Goal: Information Seeking & Learning: Check status

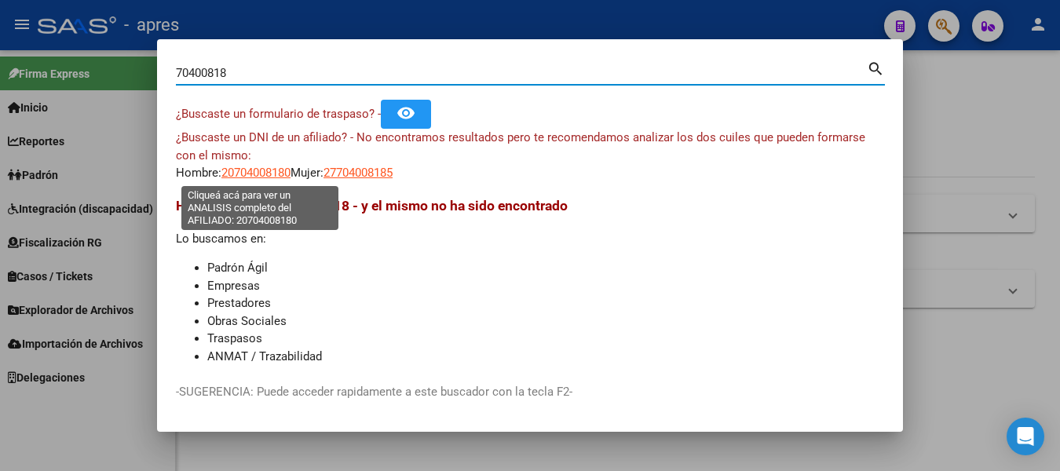
click at [254, 174] on span "20704008180" at bounding box center [255, 173] width 69 height 14
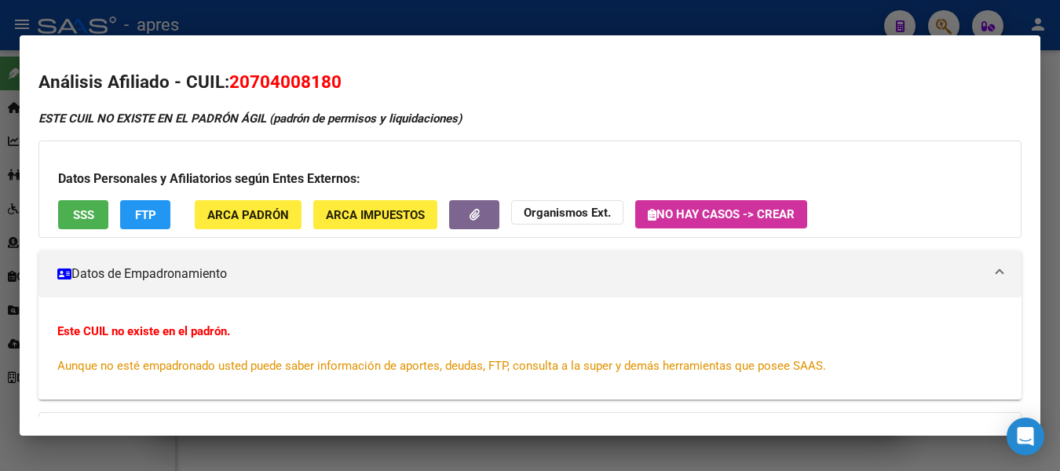
click at [79, 223] on button "SSS" at bounding box center [83, 214] width 50 height 29
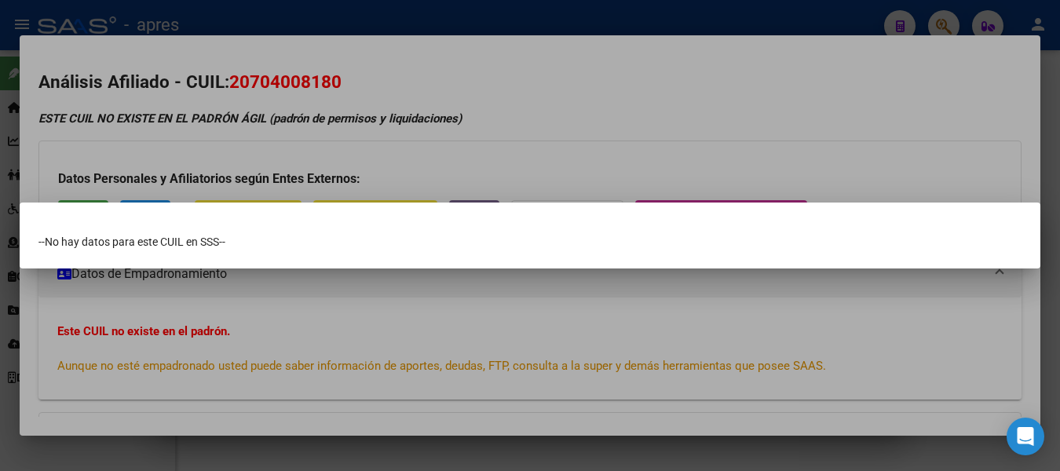
click at [781, 16] on div at bounding box center [530, 235] width 1060 height 471
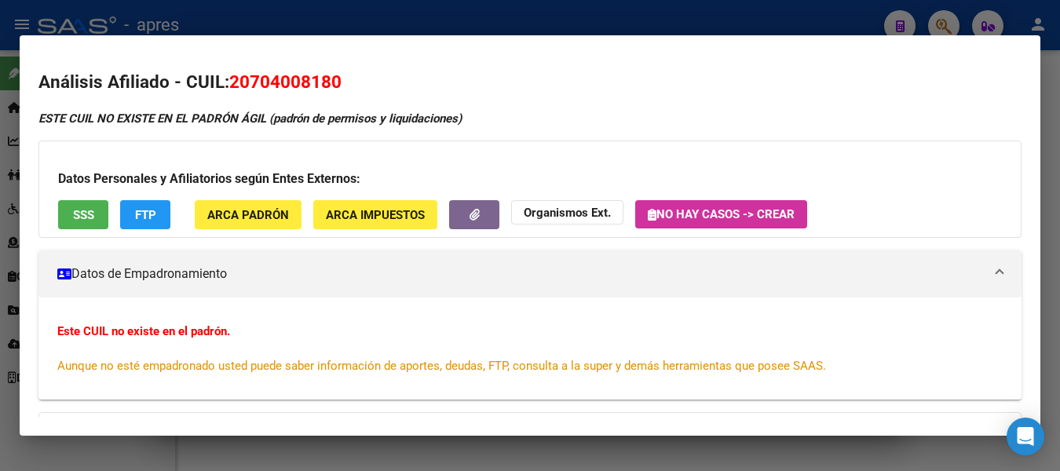
drag, startPoint x: 758, startPoint y: 12, endPoint x: 773, endPoint y: 13, distance: 15.0
click at [761, 12] on div at bounding box center [530, 235] width 1060 height 471
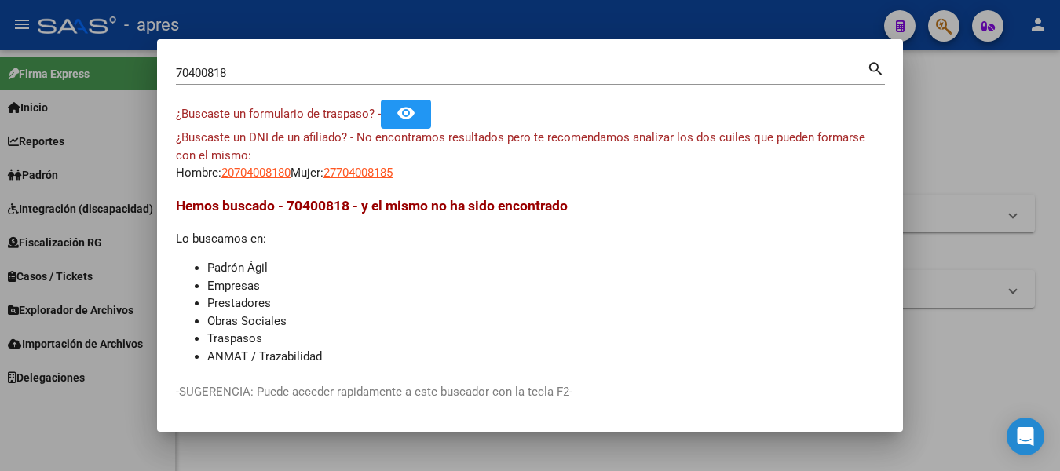
drag, startPoint x: 593, startPoint y: 41, endPoint x: -6, endPoint y: 39, distance: 599.1
click at [0, 39] on html "menu - apres person Firma Express Inicio Instructivos Contacto OS Reportes Padr…" at bounding box center [530, 235] width 1060 height 471
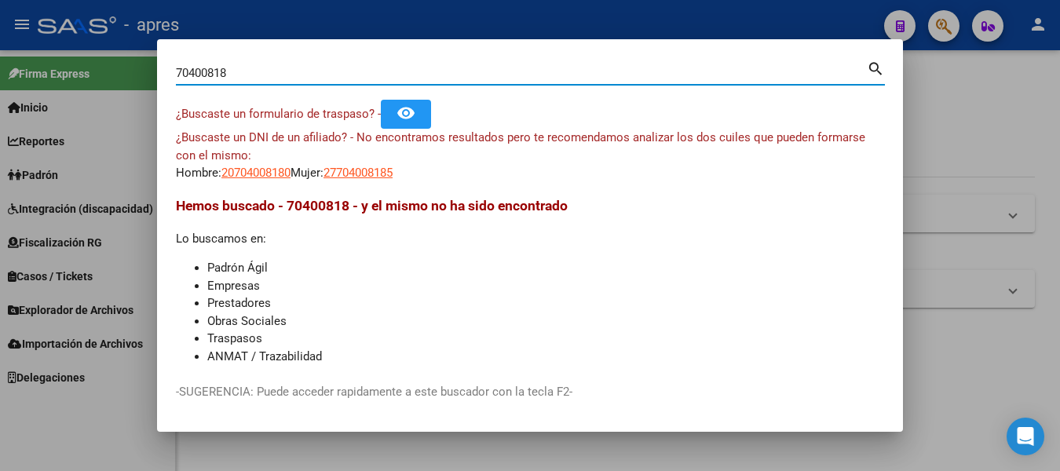
drag, startPoint x: 244, startPoint y: 68, endPoint x: -6, endPoint y: 62, distance: 250.6
click at [0, 62] on html "menu - apres person Firma Express Inicio Instructivos Contacto OS Reportes Padr…" at bounding box center [530, 235] width 1060 height 471
paste input "27362364359"
type input "27362364359"
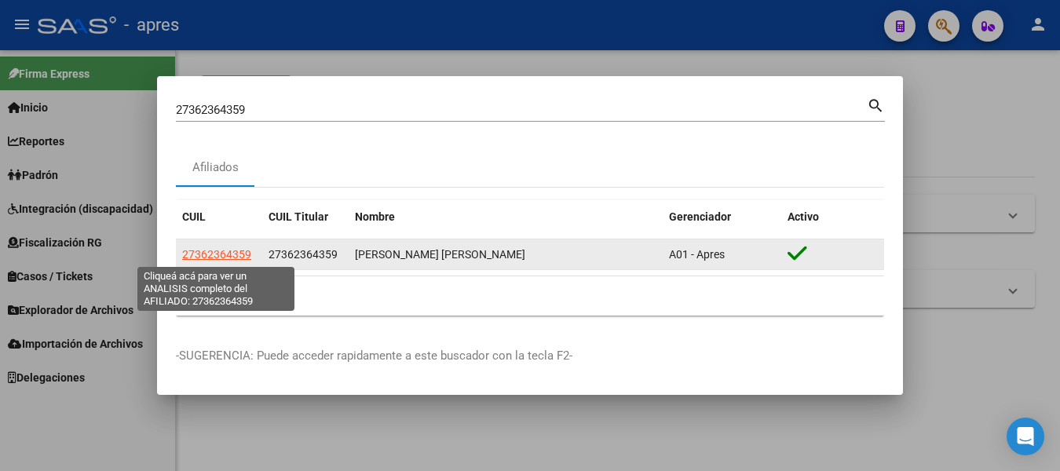
click at [210, 253] on span "27362364359" at bounding box center [216, 254] width 69 height 13
type textarea "27362364359"
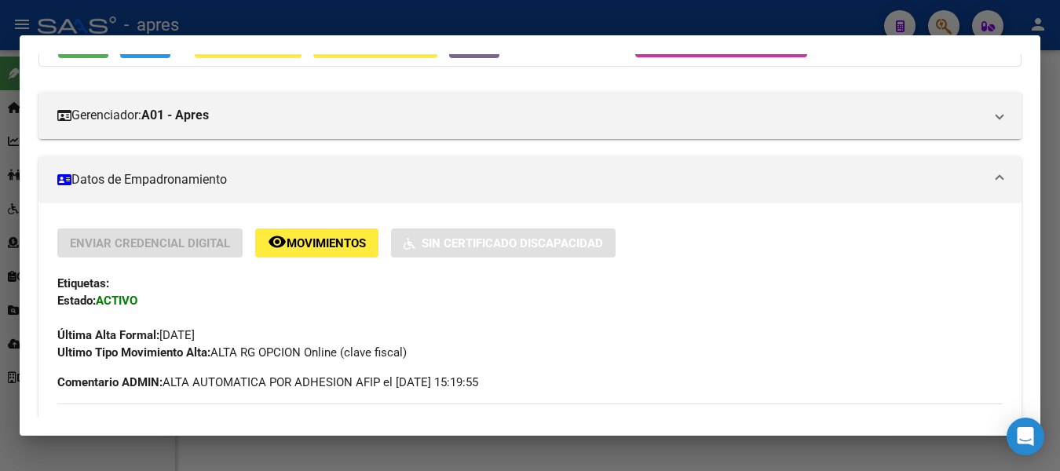
scroll to position [157, 0]
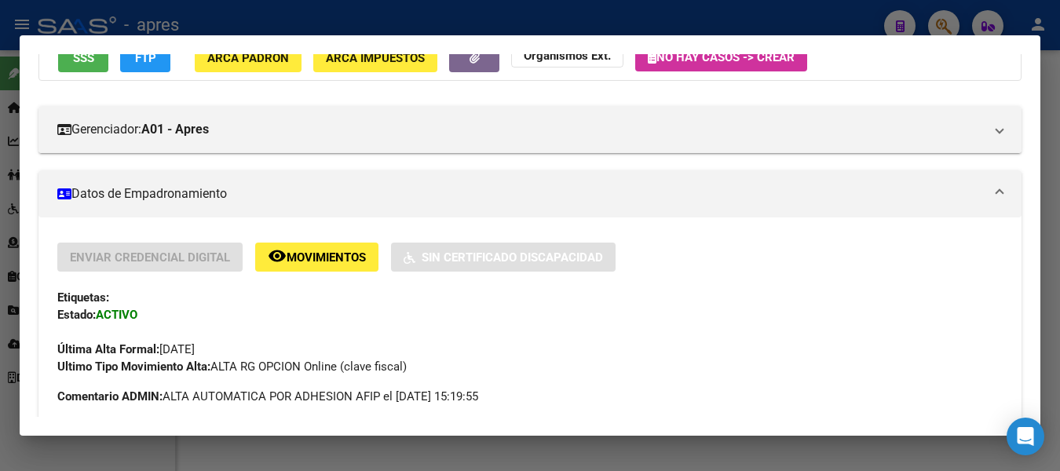
click at [87, 67] on button "SSS" at bounding box center [83, 57] width 50 height 29
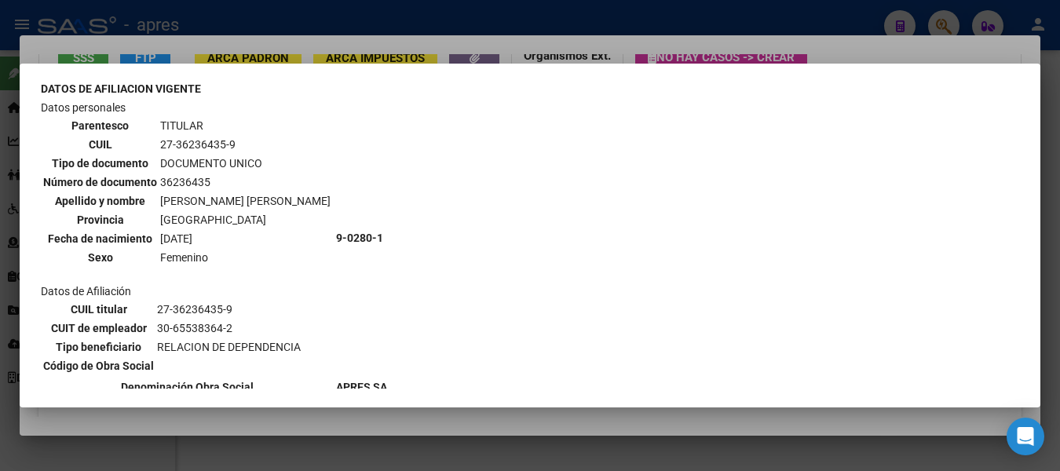
scroll to position [541, 0]
click at [455, 11] on div at bounding box center [530, 235] width 1060 height 471
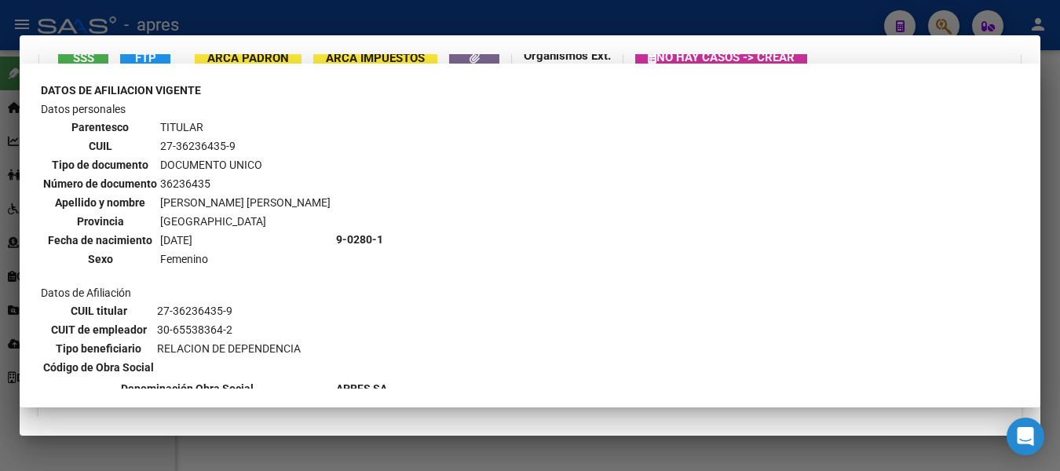
scroll to position [146, 0]
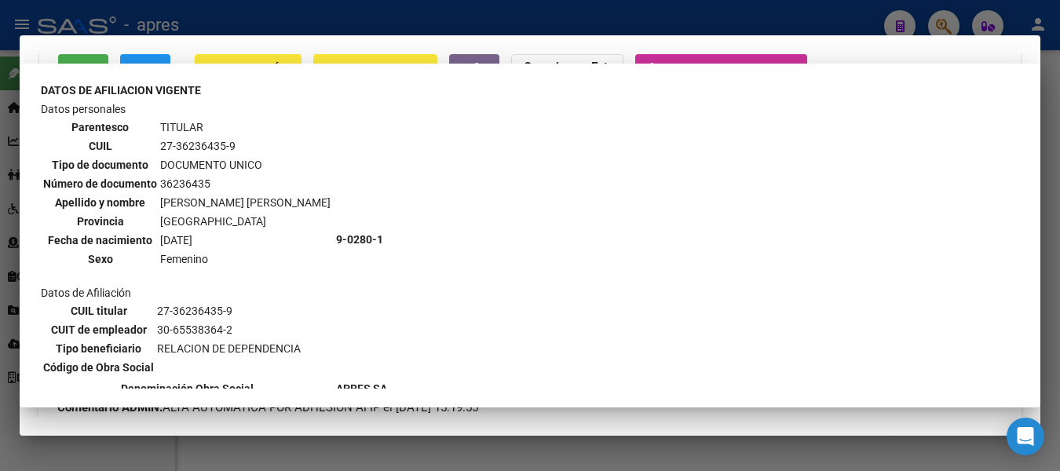
click at [455, 11] on div at bounding box center [530, 235] width 1060 height 471
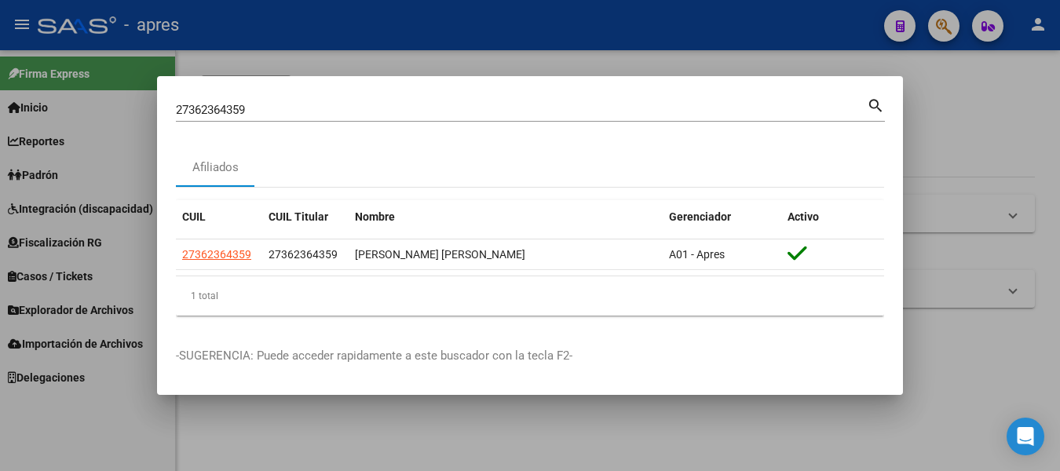
drag, startPoint x: 325, startPoint y: 103, endPoint x: -6, endPoint y: 85, distance: 331.8
click at [0, 85] on html "menu - apres person Firma Express Inicio Instructivos Contacto OS Reportes Padr…" at bounding box center [530, 235] width 1060 height 471
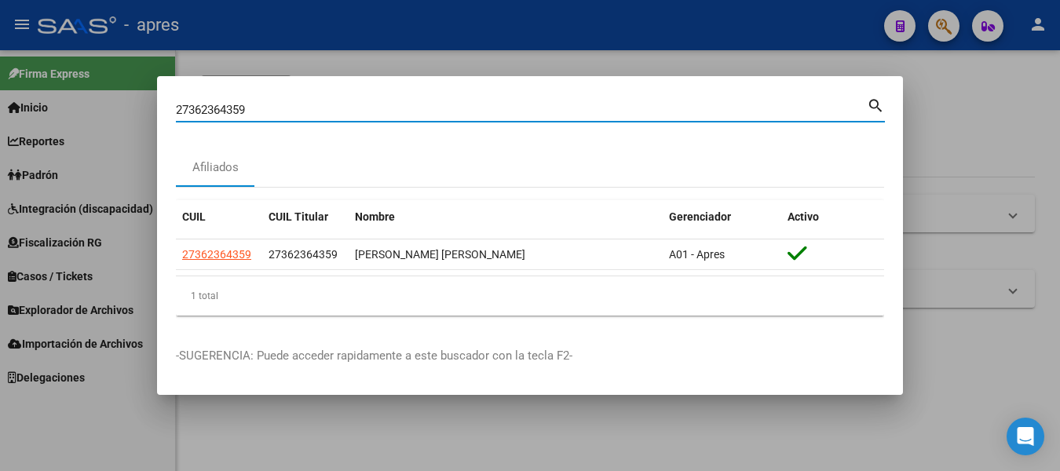
paste input "70400818"
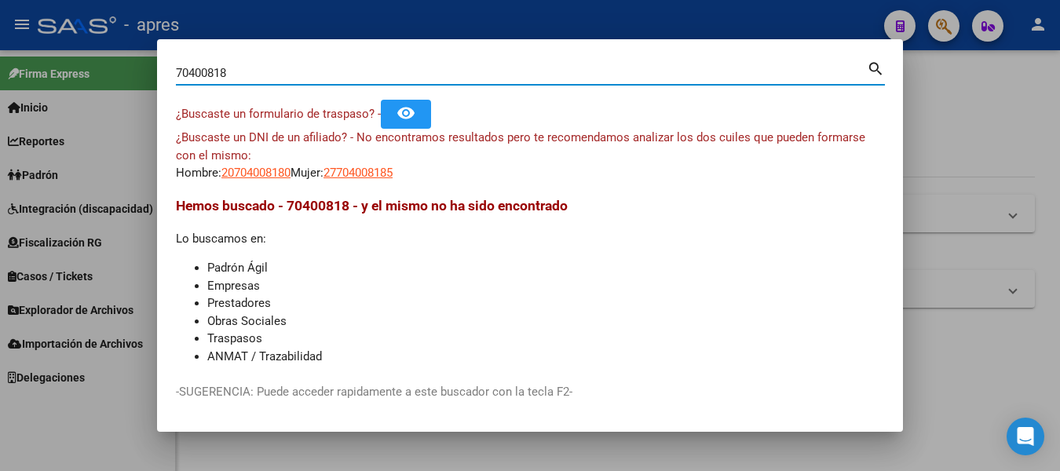
click at [290, 59] on div "70400818 Buscar (apellido, dni, [PERSON_NAME], [PERSON_NAME], cuit, obra social…" at bounding box center [530, 71] width 709 height 27
drag, startPoint x: 290, startPoint y: 71, endPoint x: -6, endPoint y: 65, distance: 296.1
click at [0, 65] on html "menu - apres person Firma Express Inicio Instructivos Contacto OS Reportes Padr…" at bounding box center [530, 235] width 1060 height 471
paste input "20350806696"
type input "20350806696"
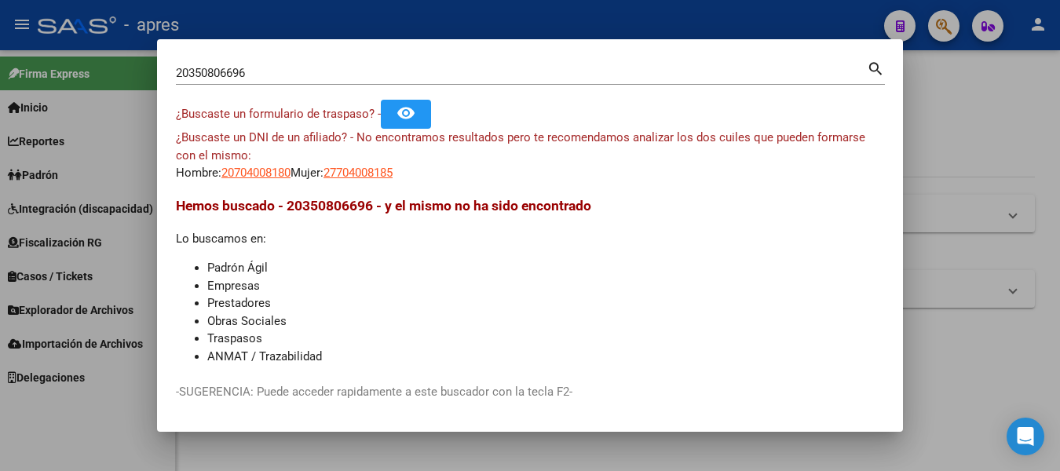
click at [875, 60] on mat-icon "search" at bounding box center [876, 67] width 18 height 19
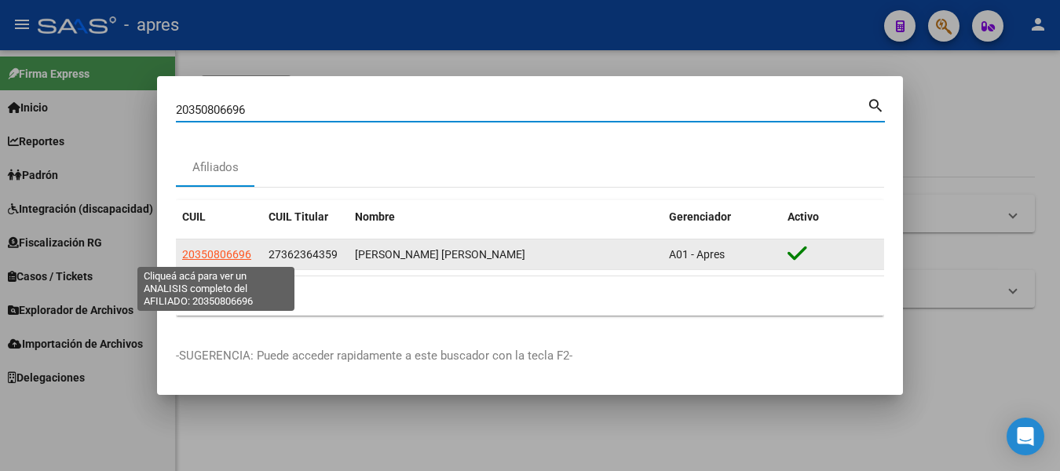
click at [236, 255] on span "20350806696" at bounding box center [216, 254] width 69 height 13
type textarea "20350806696"
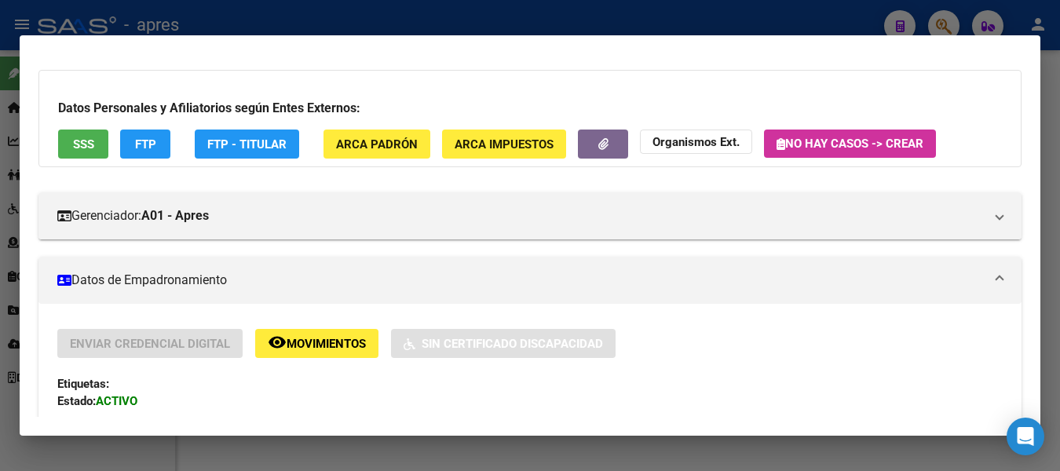
scroll to position [4, 0]
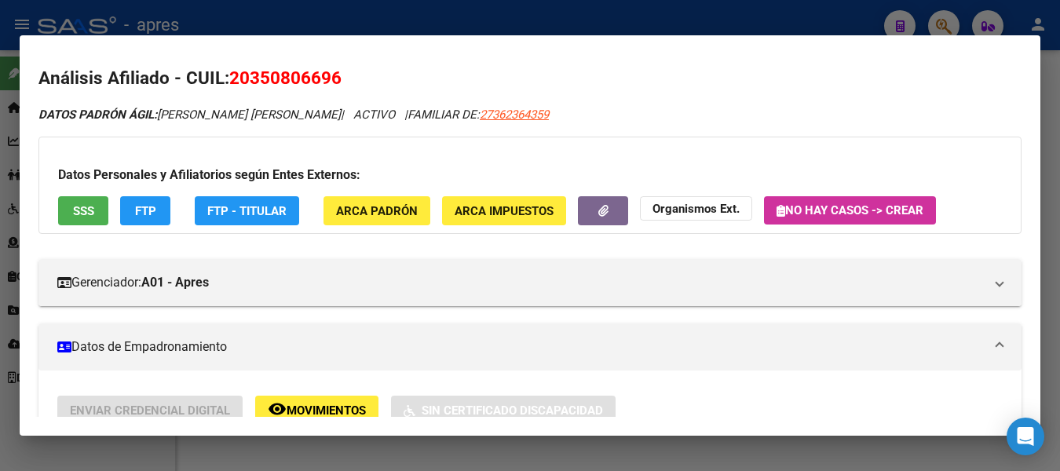
click at [107, 208] on button "SSS" at bounding box center [83, 210] width 50 height 29
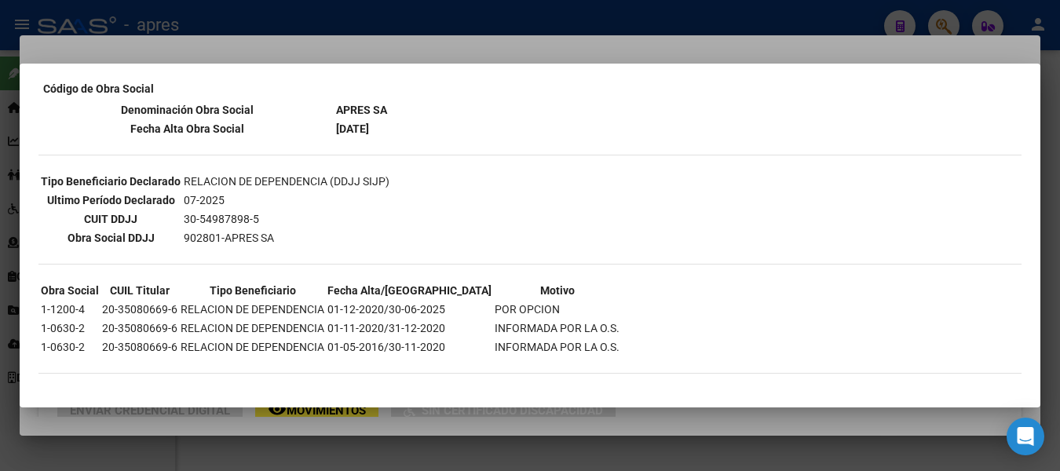
scroll to position [342, 0]
click at [761, 15] on div at bounding box center [530, 235] width 1060 height 471
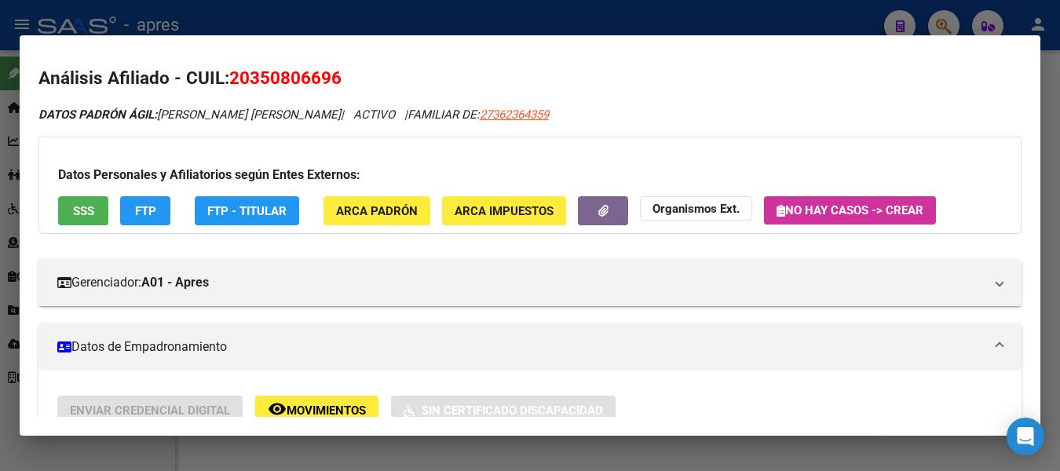
click at [464, 20] on div at bounding box center [530, 235] width 1060 height 471
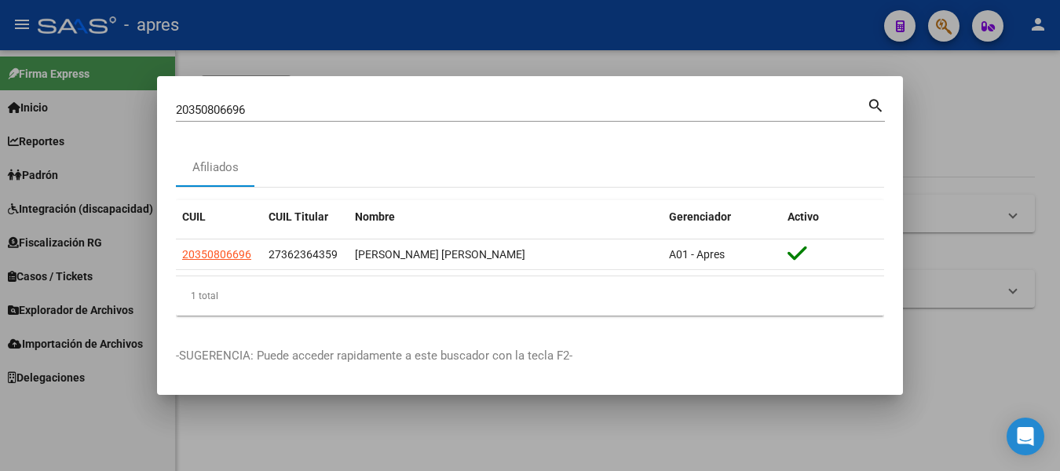
click at [464, 20] on div at bounding box center [530, 235] width 1060 height 471
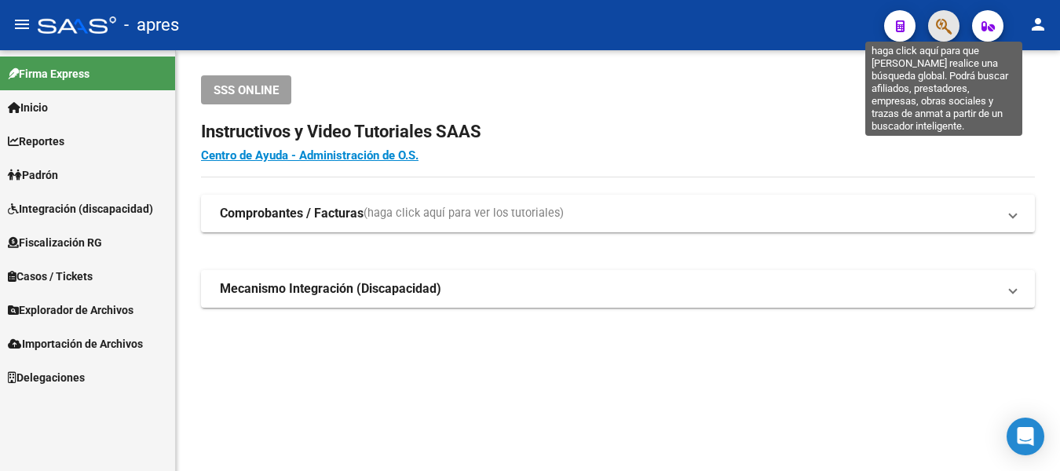
click at [949, 17] on icon "button" at bounding box center [944, 26] width 16 height 18
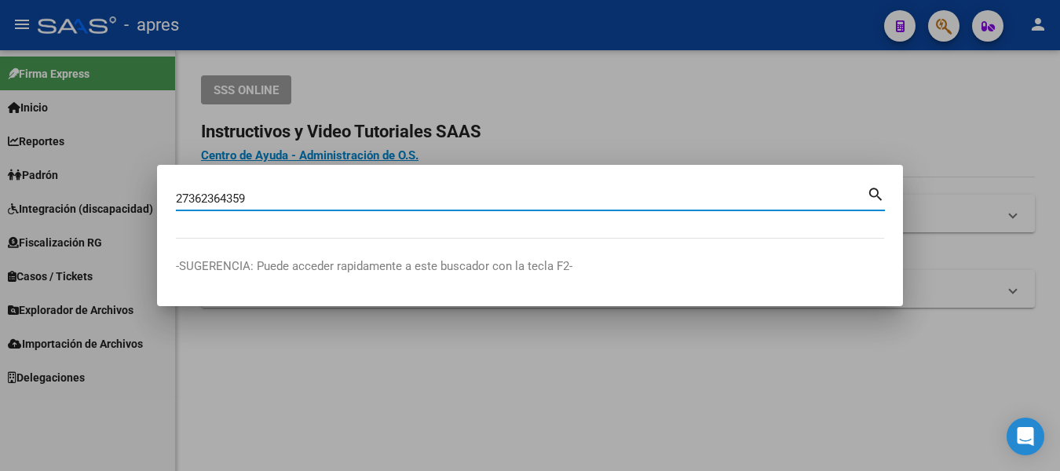
type input "27362364359"
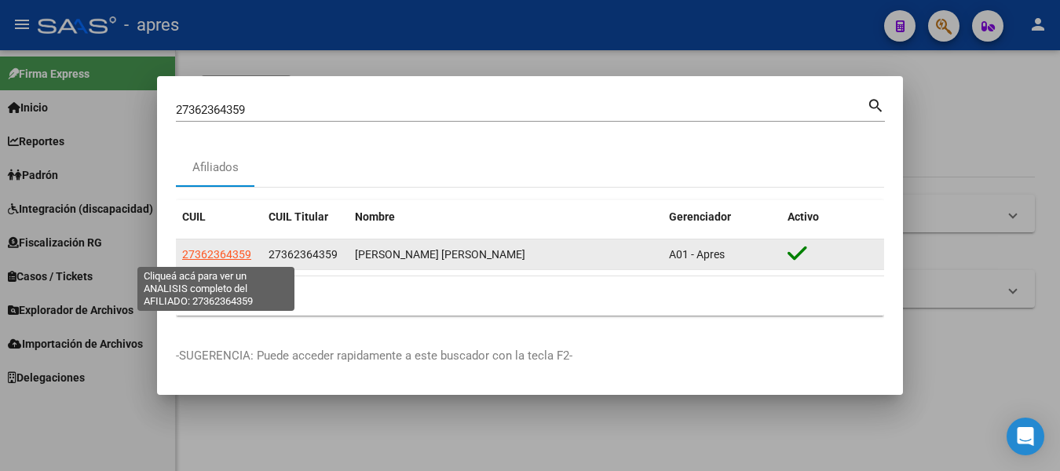
click at [226, 254] on span "27362364359" at bounding box center [216, 254] width 69 height 13
type textarea "27362364359"
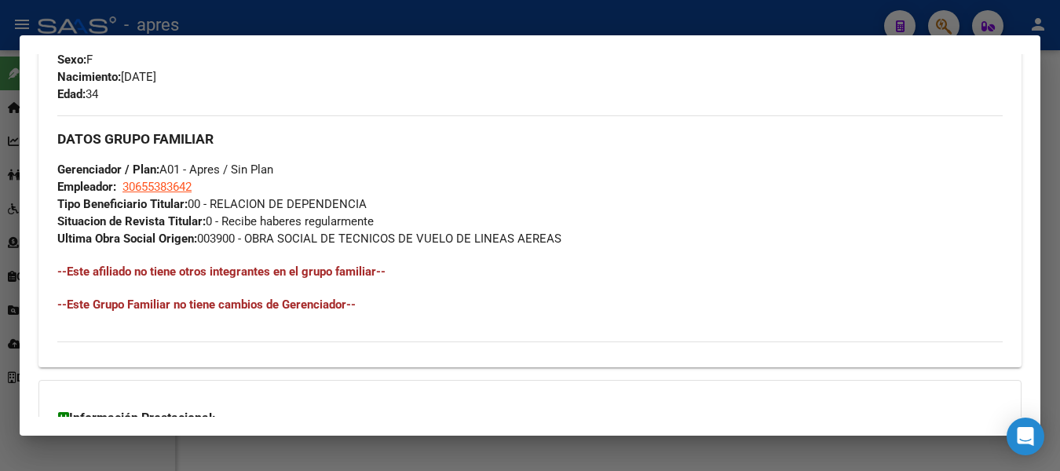
scroll to position [612, 0]
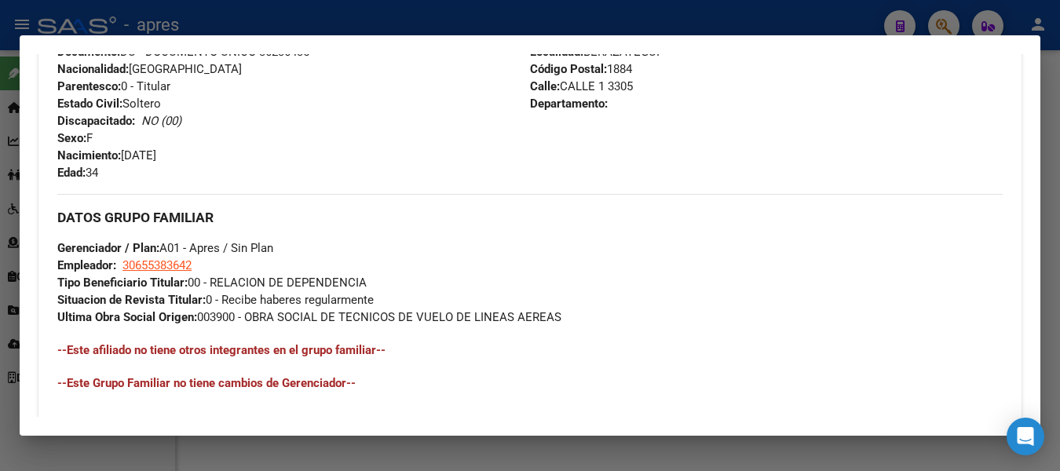
click at [365, 23] on div at bounding box center [530, 235] width 1060 height 471
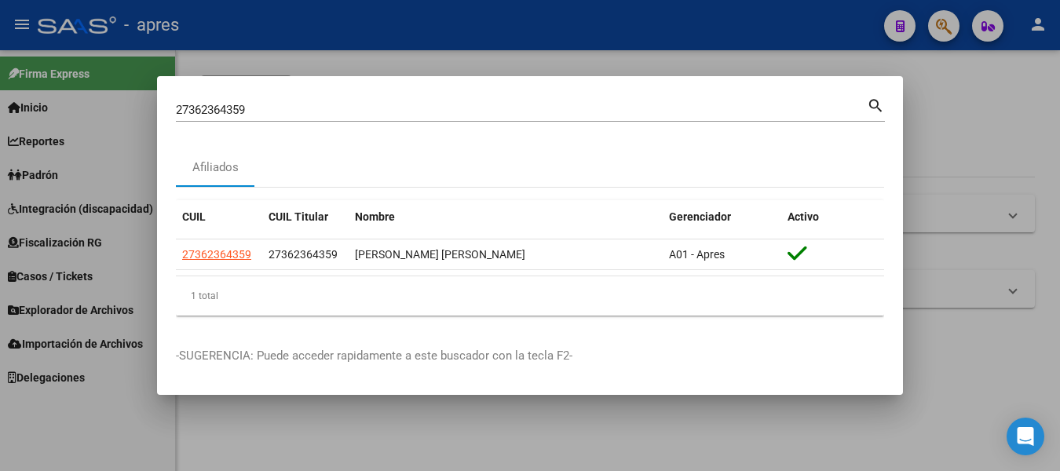
click at [365, 22] on div at bounding box center [530, 235] width 1060 height 471
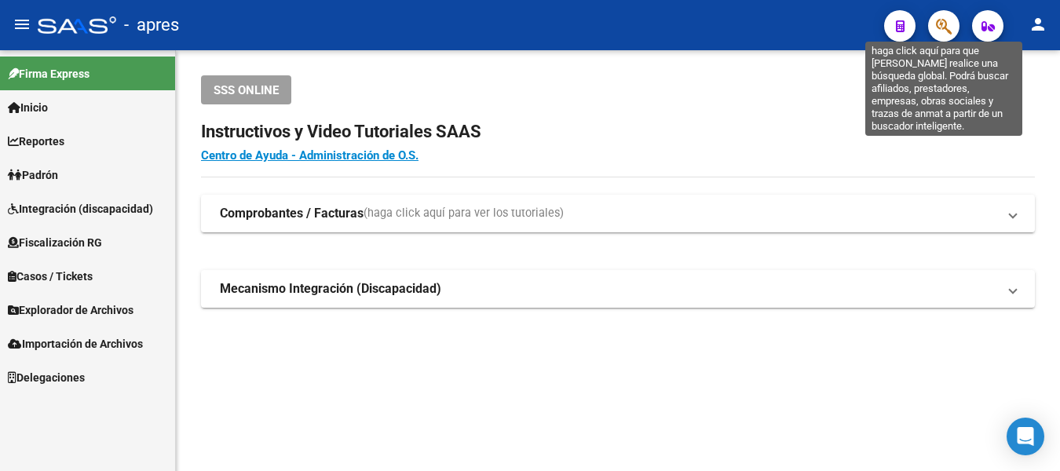
click at [941, 27] on icon "button" at bounding box center [944, 26] width 16 height 18
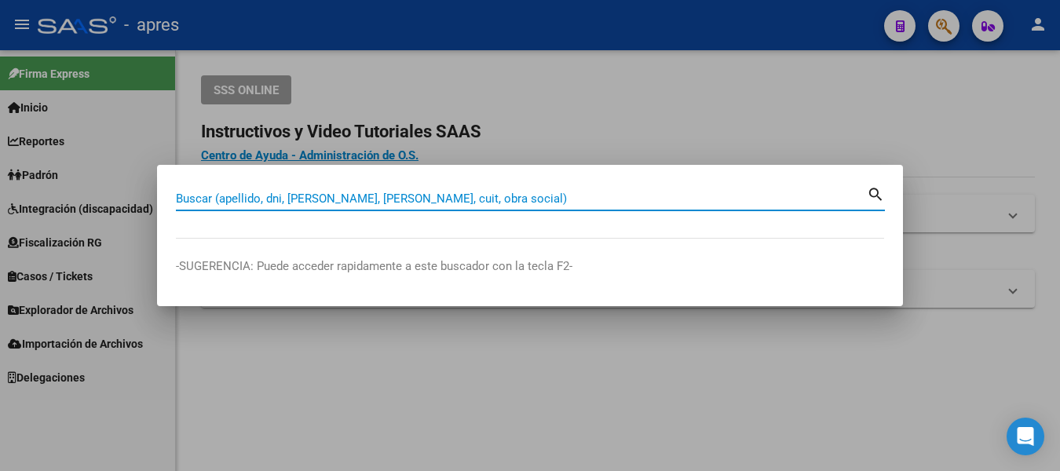
paste input "27452274553"
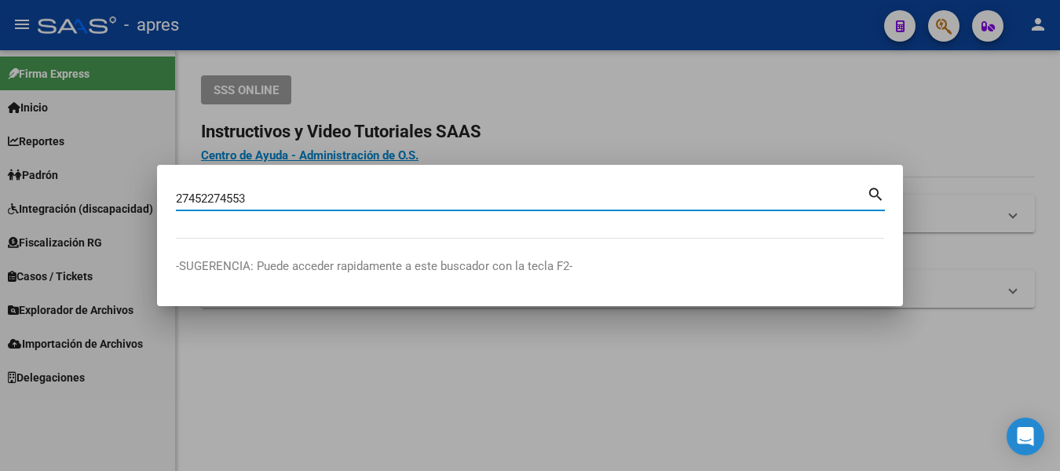
type input "27452274553"
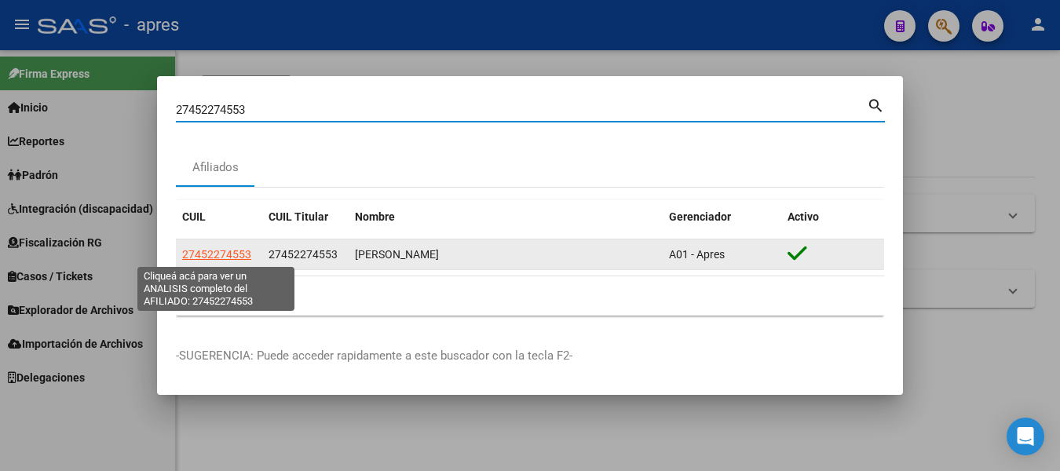
click at [221, 254] on span "27452274553" at bounding box center [216, 254] width 69 height 13
type textarea "27452274553"
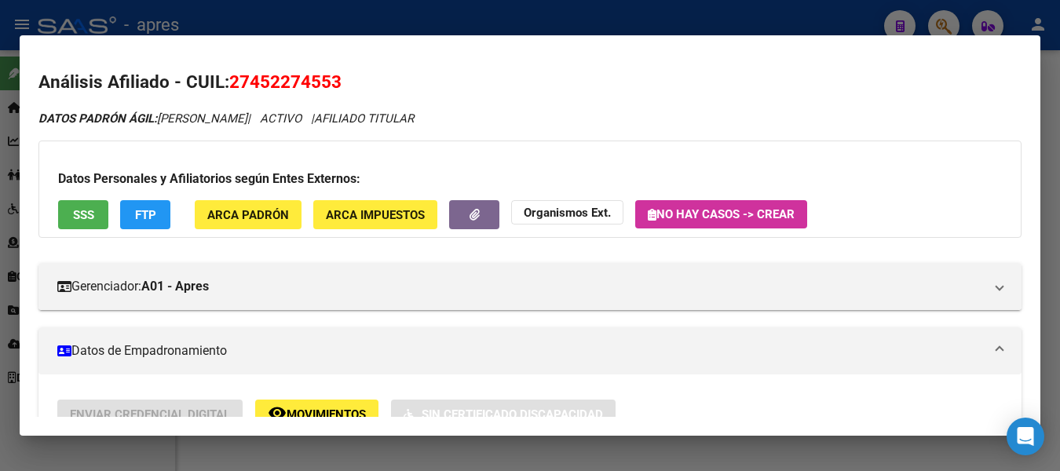
click at [91, 221] on span "SSS" at bounding box center [83, 215] width 21 height 14
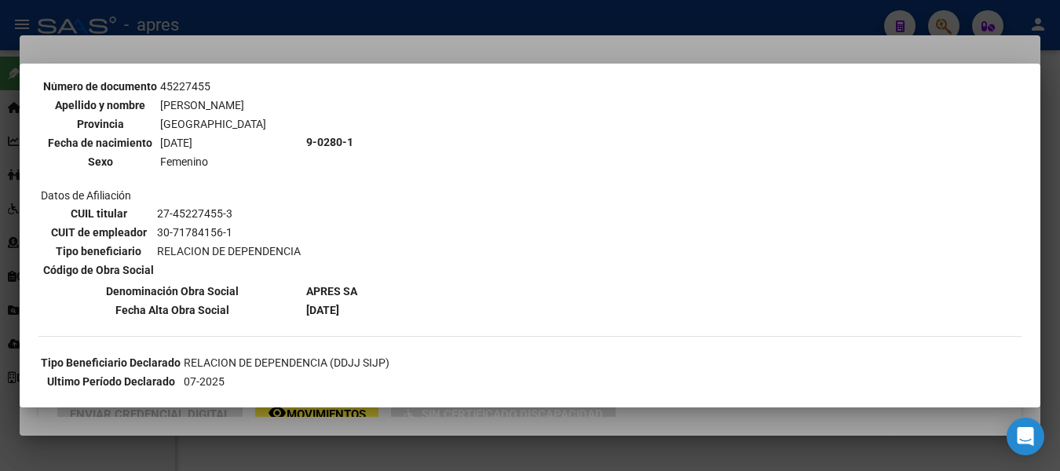
scroll to position [157, 0]
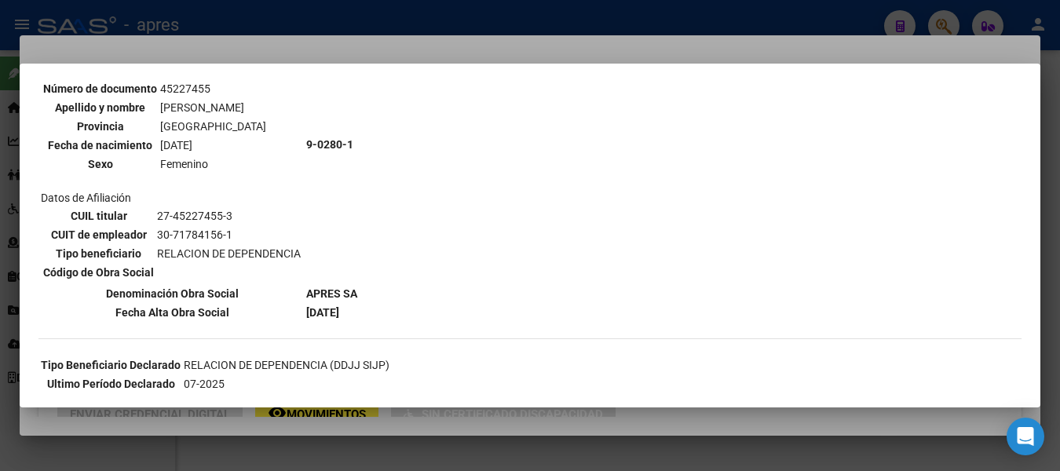
click at [565, 13] on div at bounding box center [530, 235] width 1060 height 471
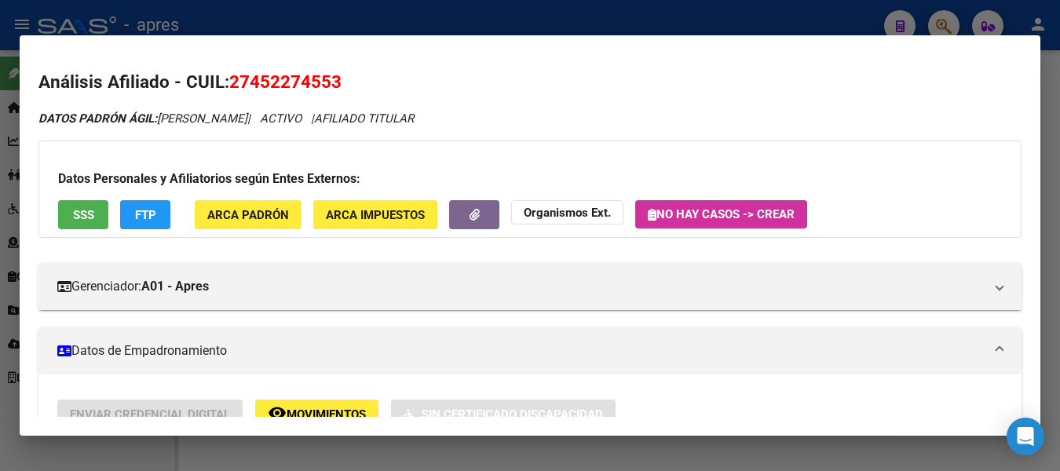
click at [565, 13] on div at bounding box center [530, 235] width 1060 height 471
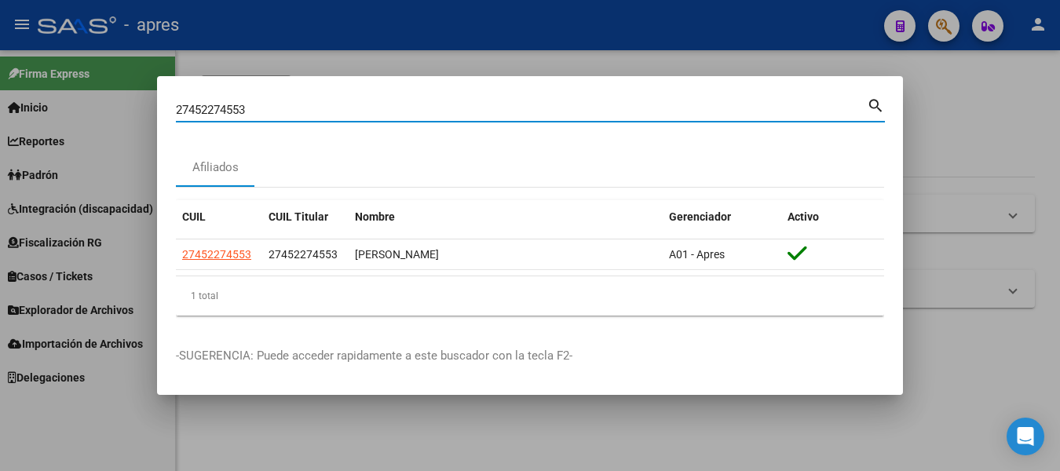
drag, startPoint x: 538, startPoint y: 104, endPoint x: -6, endPoint y: 105, distance: 544.1
click at [0, 105] on html "menu - apres person Firma Express Inicio Instructivos Contacto OS Reportes Padr…" at bounding box center [530, 235] width 1060 height 471
paste input "3426434199"
click at [871, 105] on mat-icon "search" at bounding box center [876, 104] width 18 height 19
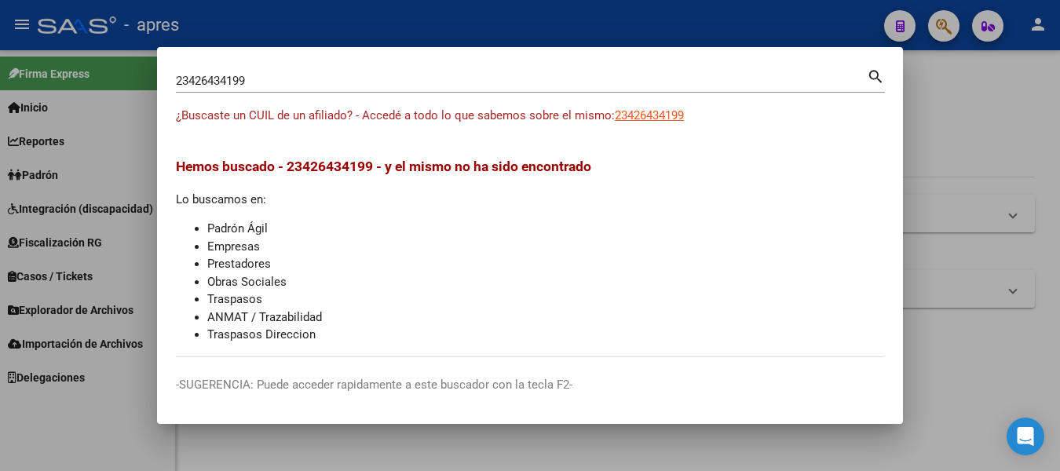
drag, startPoint x: 369, startPoint y: 71, endPoint x: -6, endPoint y: 92, distance: 375.9
click at [0, 92] on html "menu - apres person Firma Express Inicio Instructivos Contacto OS Reportes Padr…" at bounding box center [530, 235] width 1060 height 471
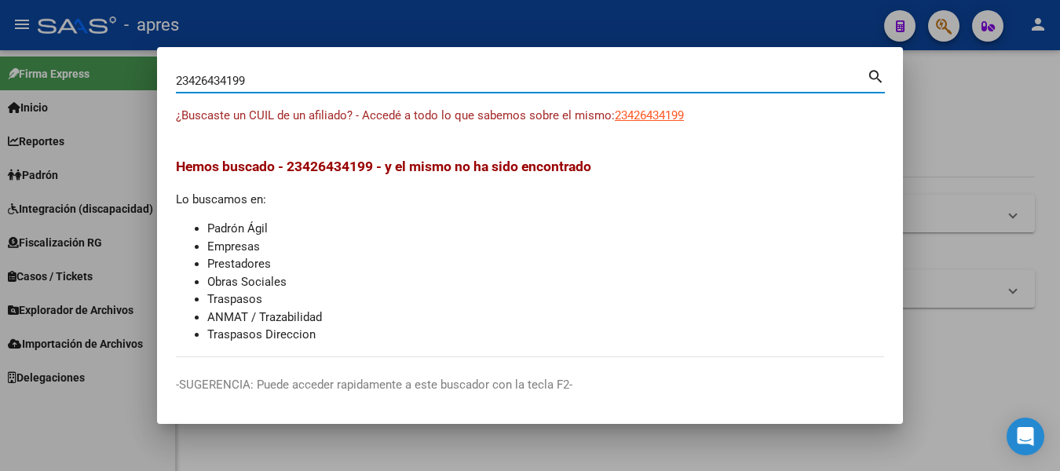
drag, startPoint x: 281, startPoint y: 86, endPoint x: -6, endPoint y: 77, distance: 287.5
click at [0, 77] on html "menu - apres person Firma Express Inicio Instructivos Contacto OS Reportes Padr…" at bounding box center [530, 235] width 1060 height 471
paste input "528050"
type input "528050"
drag, startPoint x: 265, startPoint y: 79, endPoint x: -6, endPoint y: 64, distance: 271.3
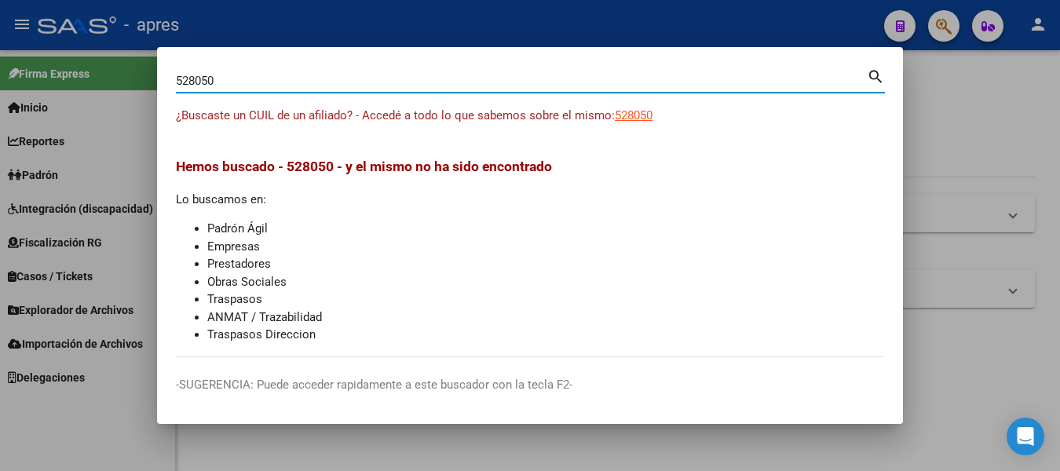
click at [0, 64] on html "menu - apres person Firma Express Inicio Instructivos Contacto OS Reportes Padr…" at bounding box center [530, 235] width 1060 height 471
paste input "27391153103"
type input "27391153103"
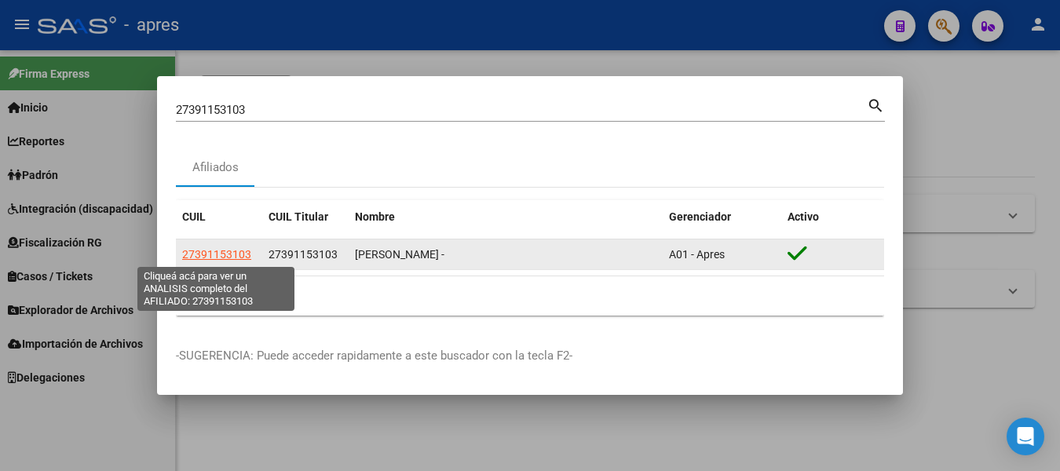
click at [230, 248] on span "27391153103" at bounding box center [216, 254] width 69 height 13
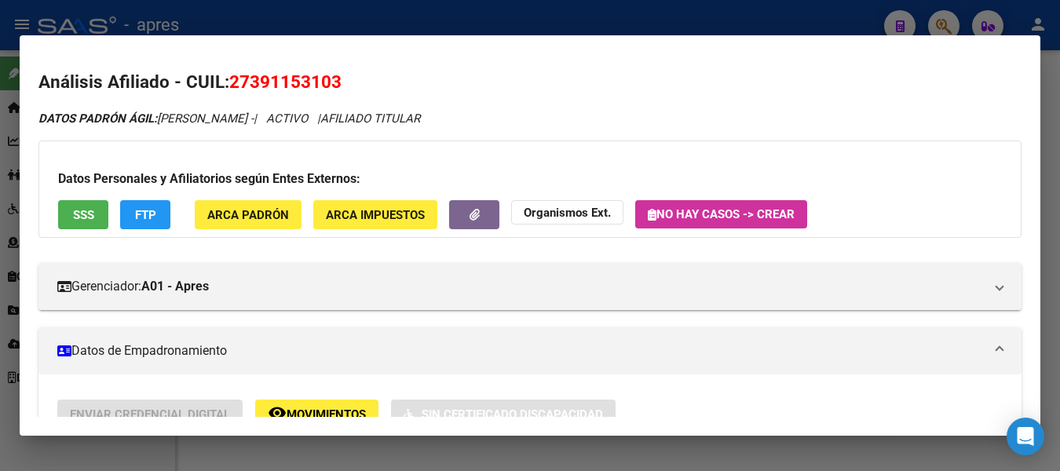
click at [73, 214] on span "SSS" at bounding box center [83, 215] width 21 height 14
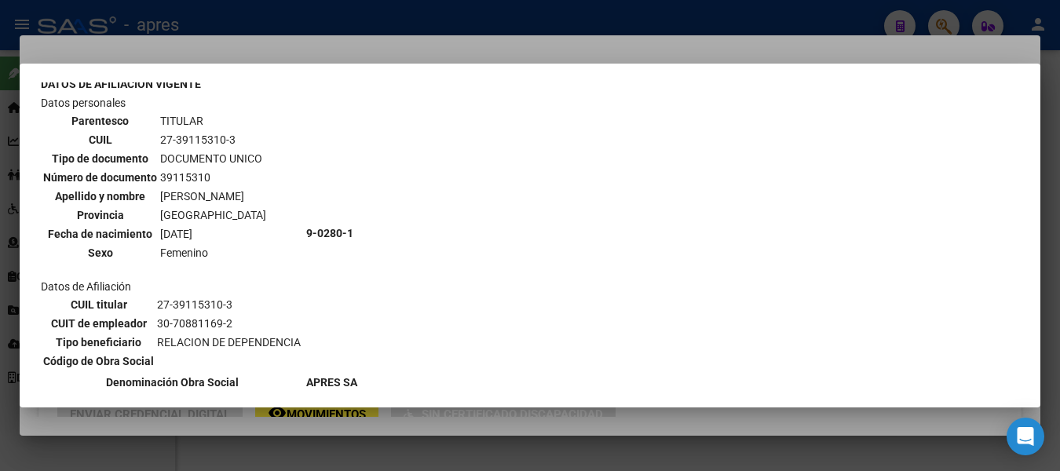
scroll to position [0, 0]
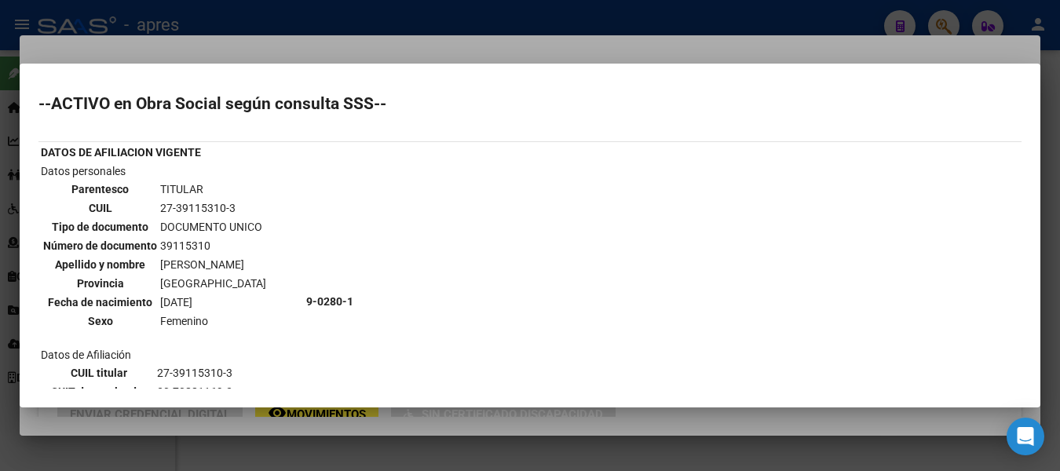
click at [219, 9] on div at bounding box center [530, 235] width 1060 height 471
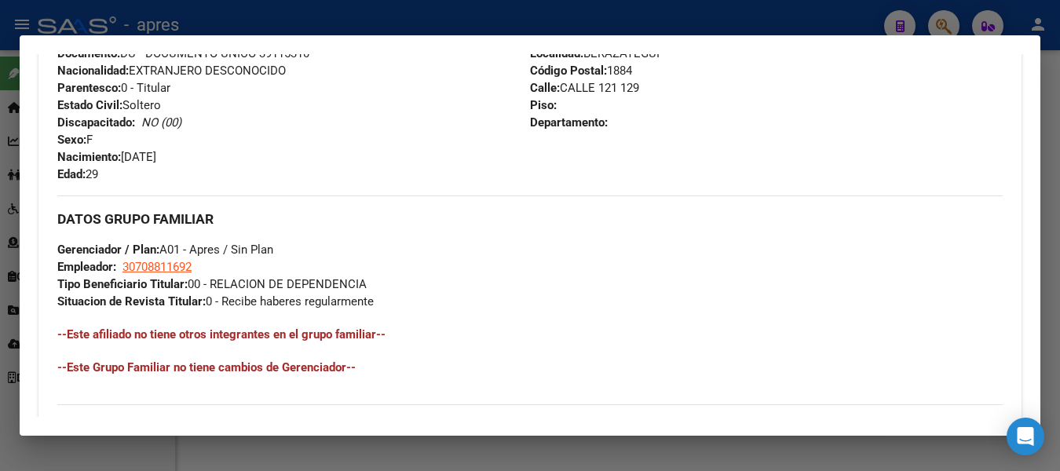
scroll to position [830, 0]
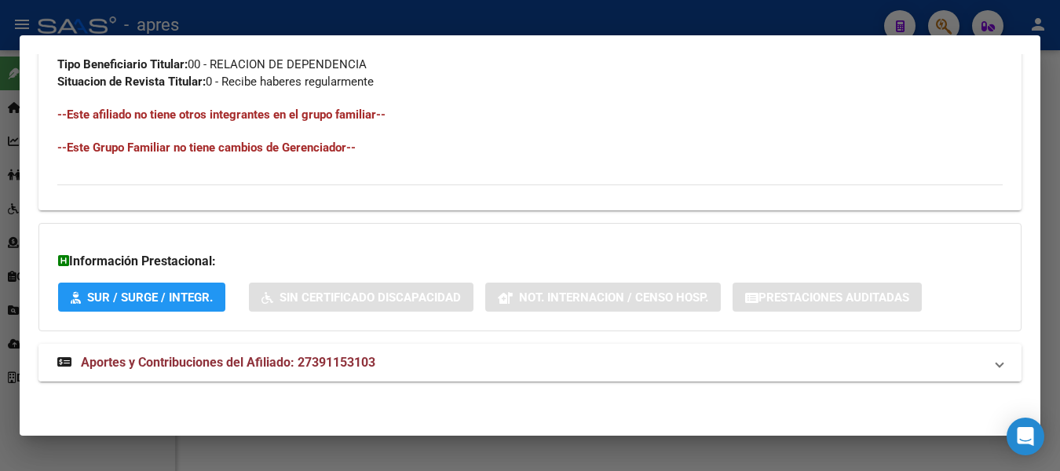
click at [179, 364] on span "Aportes y Contribuciones del Afiliado: 27391153103" at bounding box center [228, 362] width 294 height 15
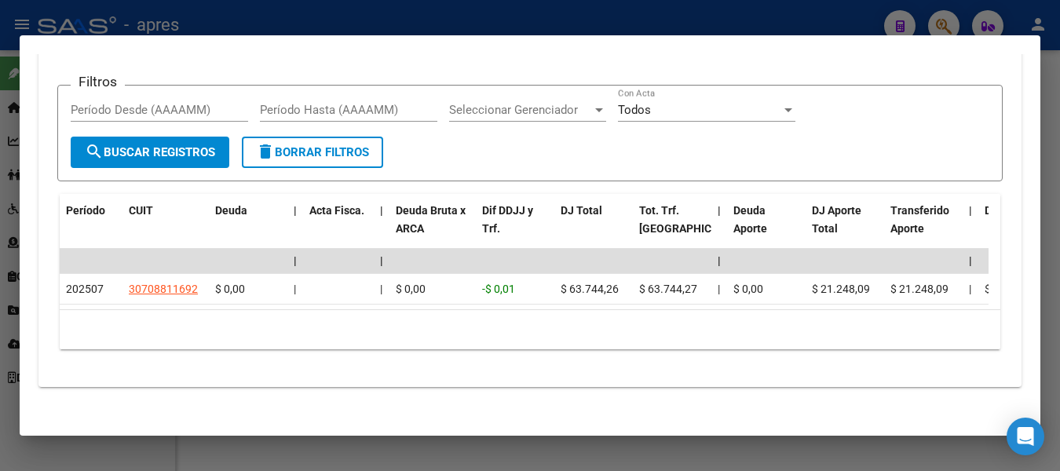
scroll to position [1318, 0]
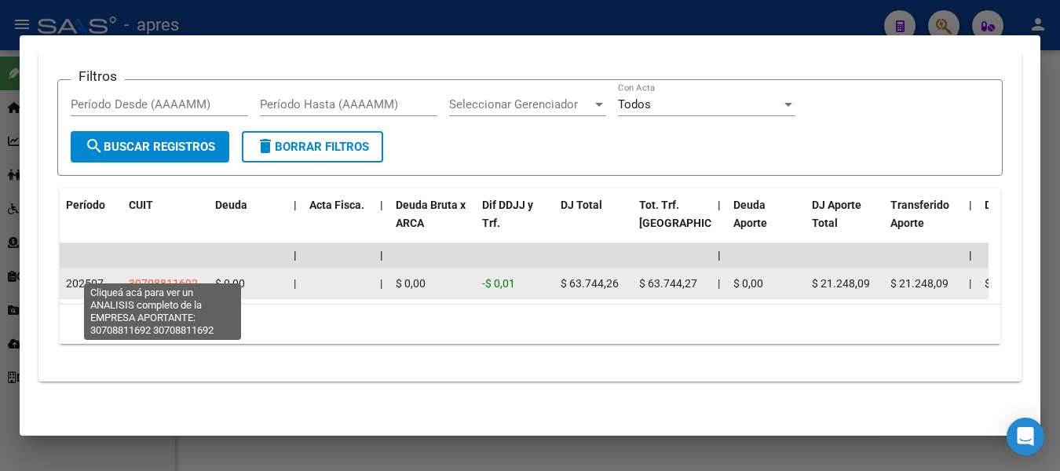
click at [177, 277] on span "30708811692" at bounding box center [163, 283] width 69 height 13
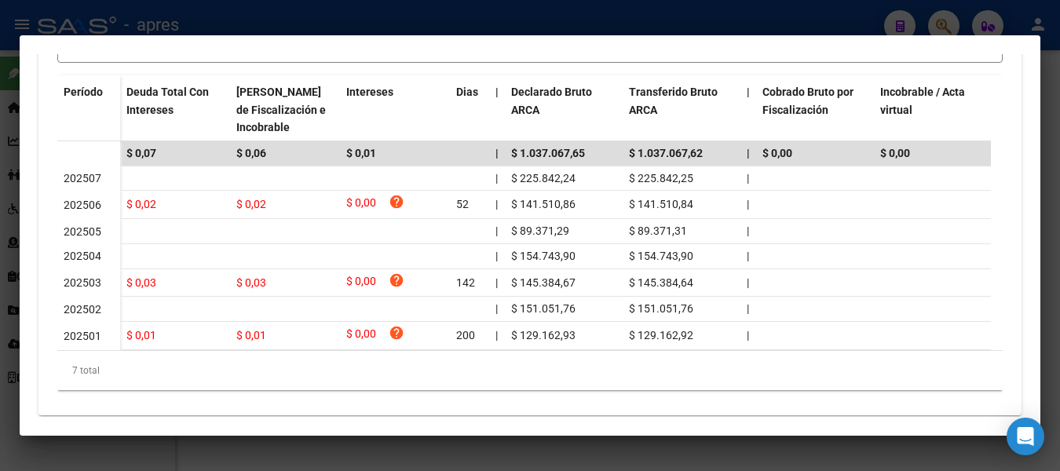
scroll to position [471, 0]
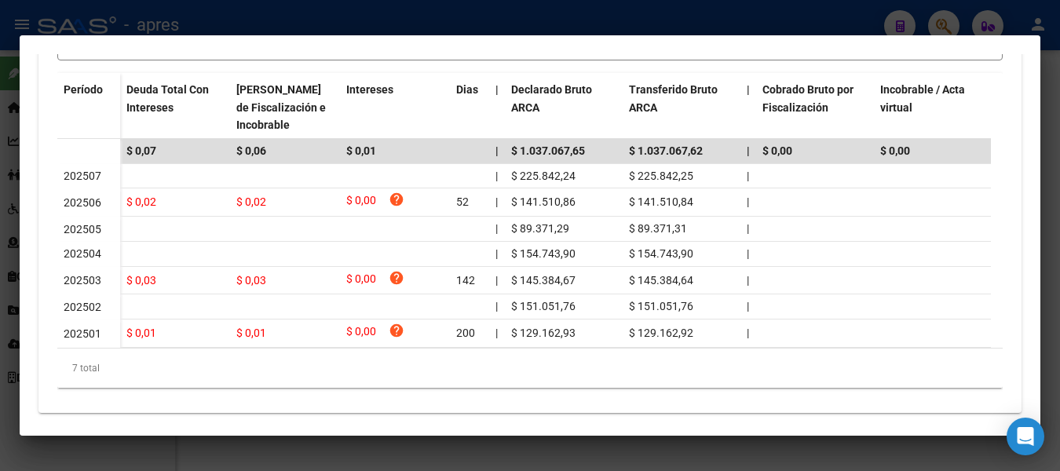
click at [796, 5] on div at bounding box center [530, 235] width 1060 height 471
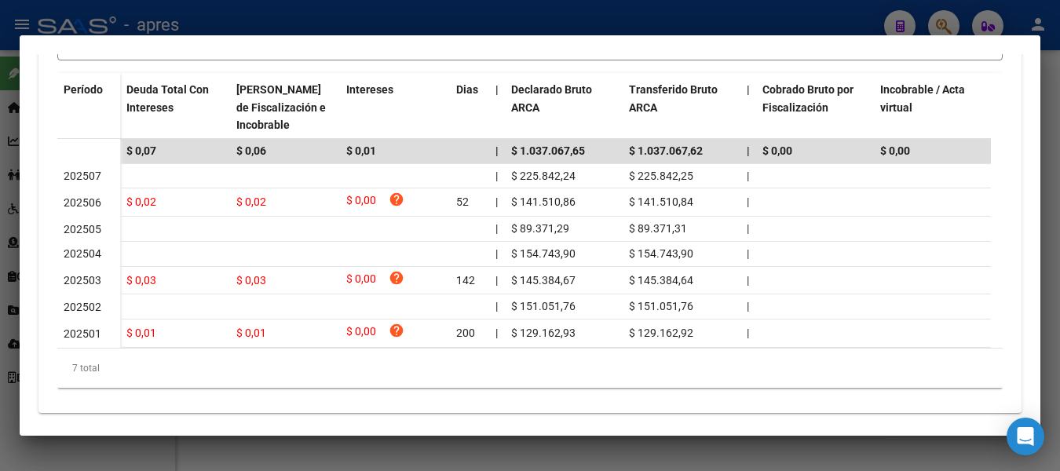
click at [796, 5] on div at bounding box center [530, 235] width 1060 height 471
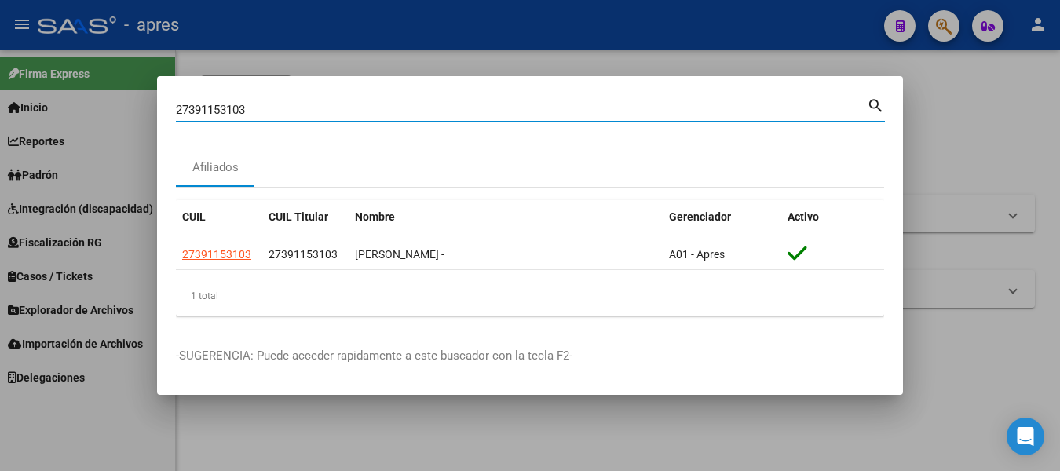
drag, startPoint x: 264, startPoint y: 114, endPoint x: -6, endPoint y: 104, distance: 270.3
click at [0, 104] on html "menu - apres person Firma Express Inicio Instructivos Contacto OS Reportes Padr…" at bounding box center [530, 235] width 1060 height 471
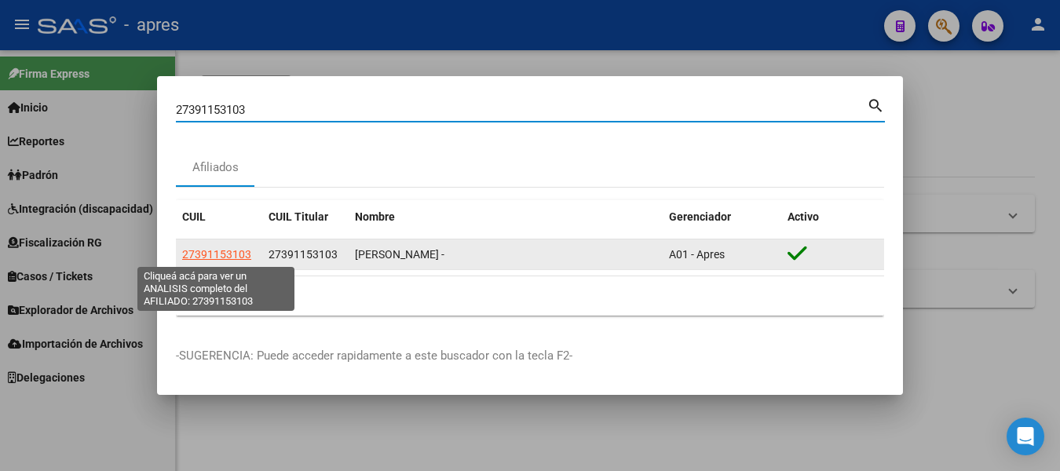
click at [217, 254] on span "27391153103" at bounding box center [216, 254] width 69 height 13
type textarea "27391153103"
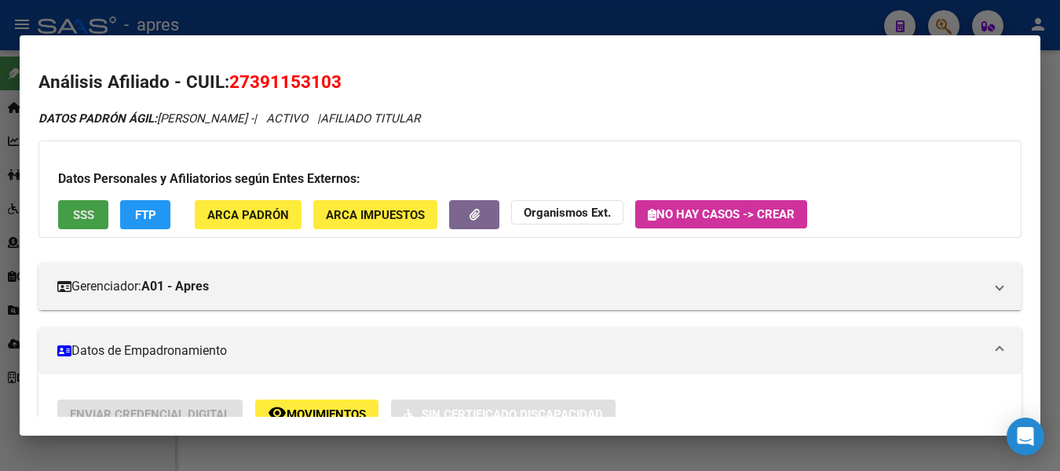
click at [76, 213] on span "SSS" at bounding box center [83, 215] width 21 height 14
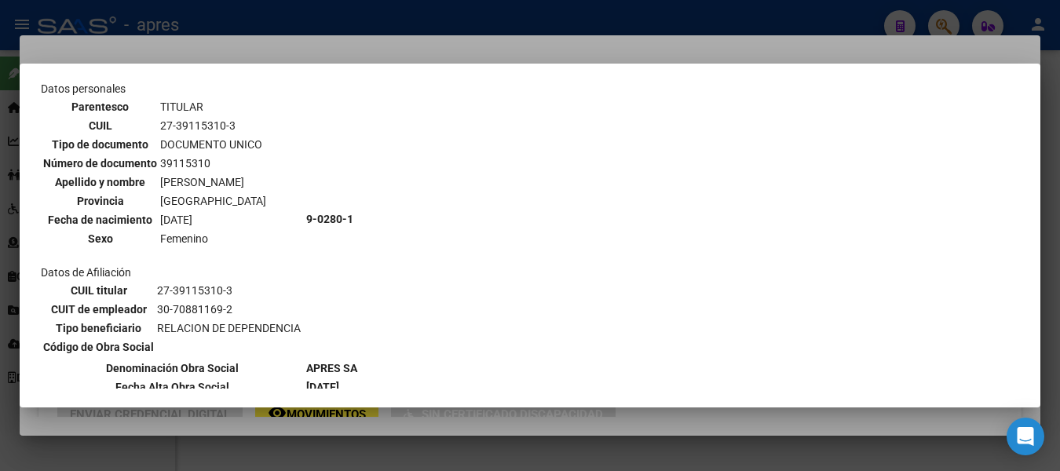
scroll to position [0, 0]
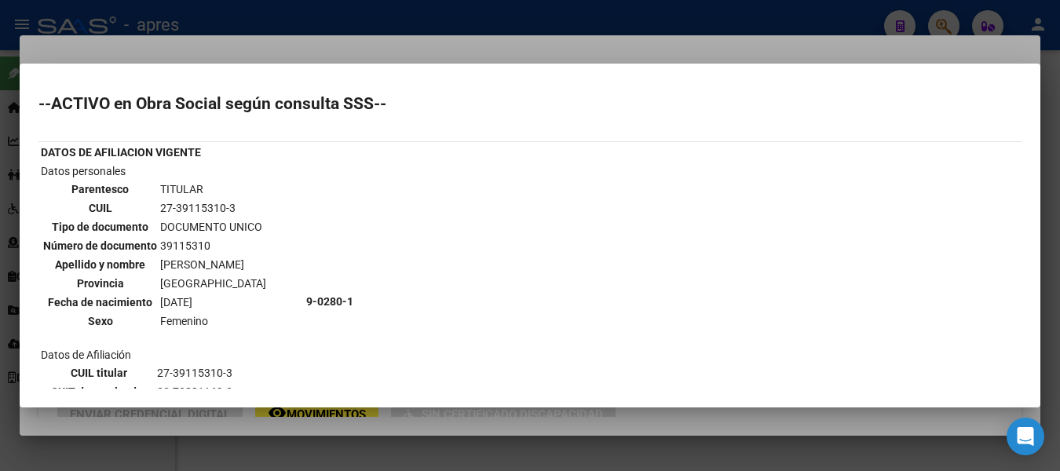
click at [644, 20] on div at bounding box center [530, 235] width 1060 height 471
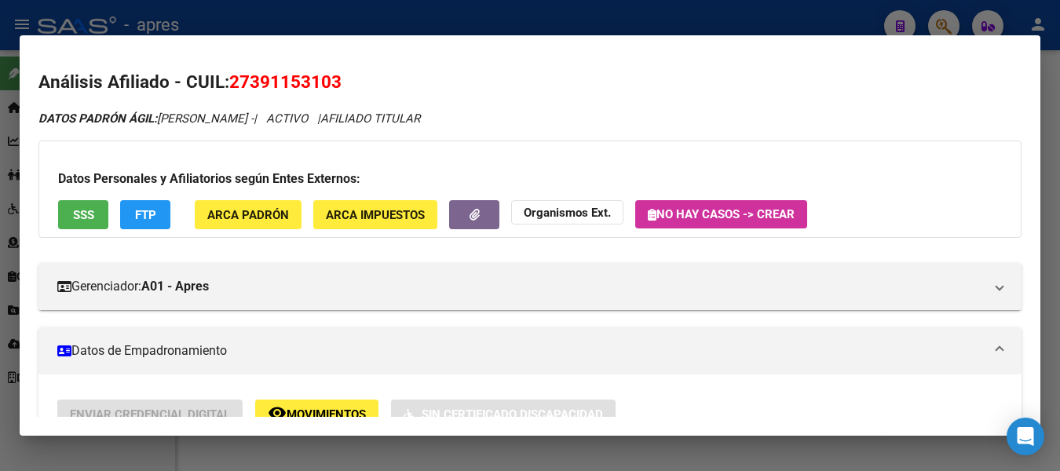
click at [368, 21] on div at bounding box center [530, 235] width 1060 height 471
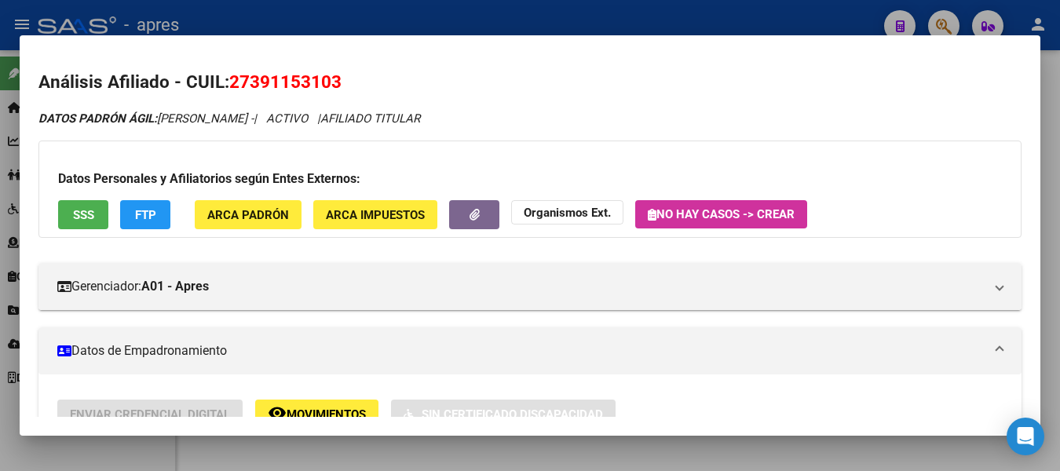
click at [368, 21] on div at bounding box center [530, 235] width 1060 height 471
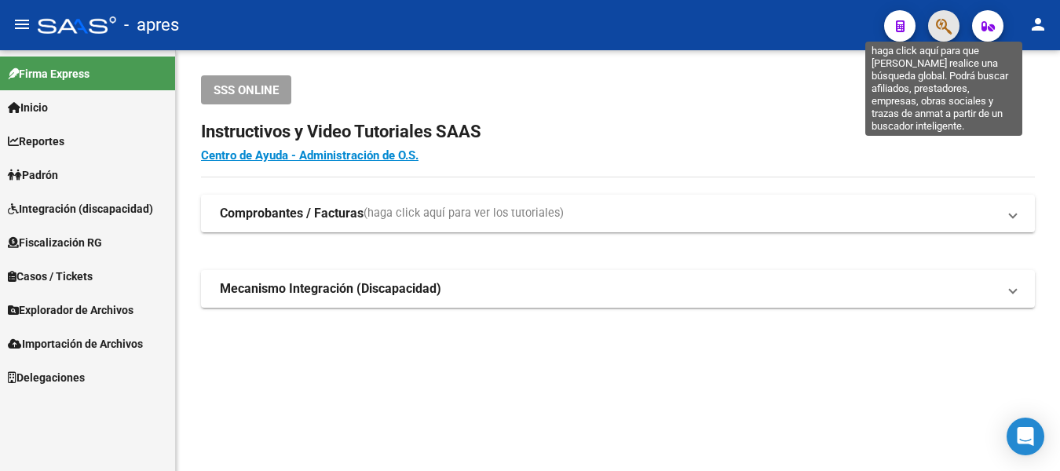
click at [941, 26] on icon "button" at bounding box center [944, 26] width 16 height 18
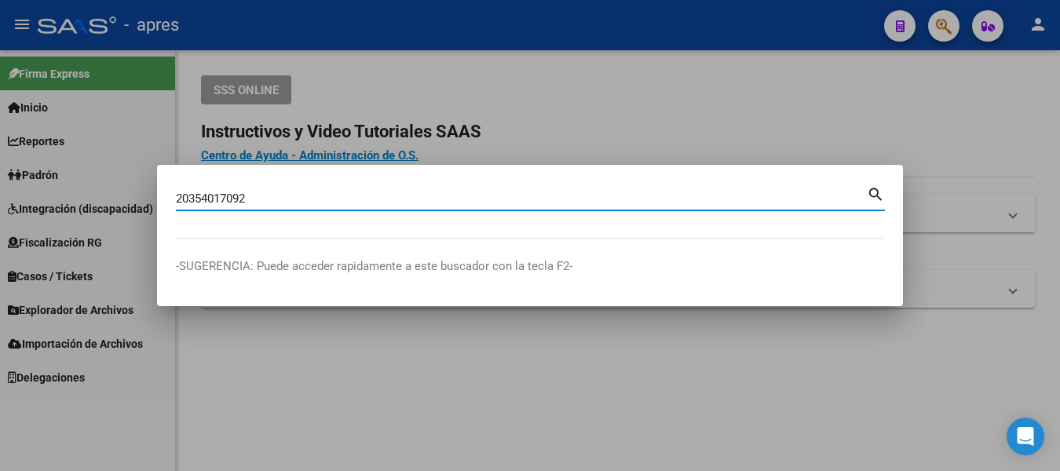
type input "20354017092"
click at [877, 192] on mat-icon "search" at bounding box center [876, 193] width 18 height 19
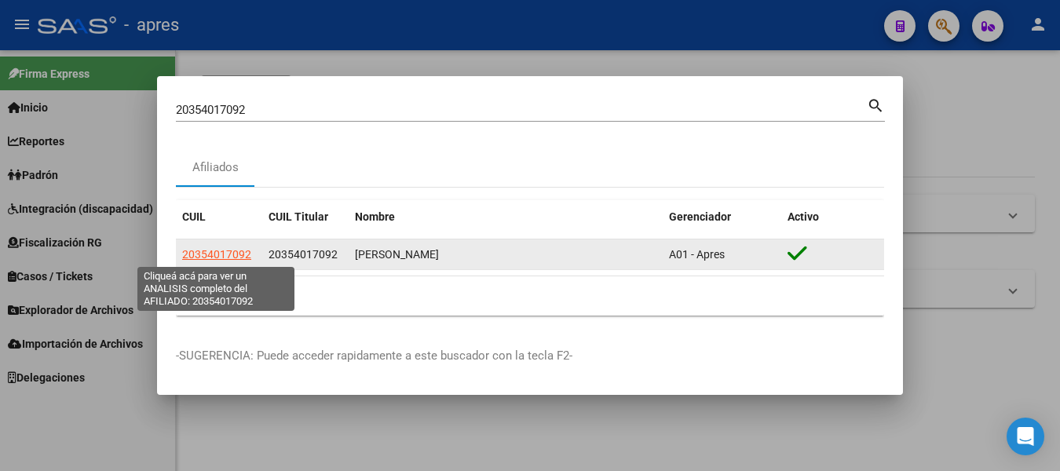
click at [210, 260] on span "20354017092" at bounding box center [216, 254] width 69 height 13
type textarea "20354017092"
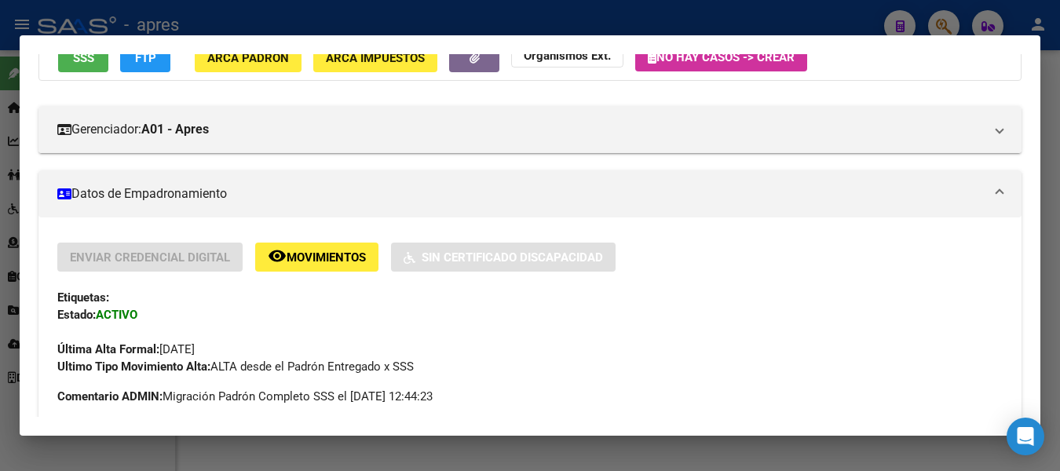
scroll to position [79, 0]
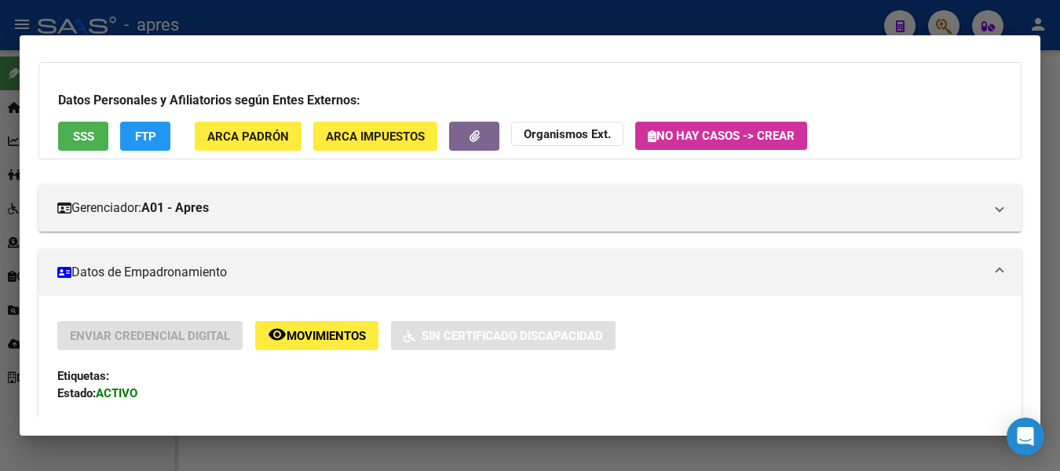
click at [87, 135] on span "SSS" at bounding box center [83, 137] width 21 height 14
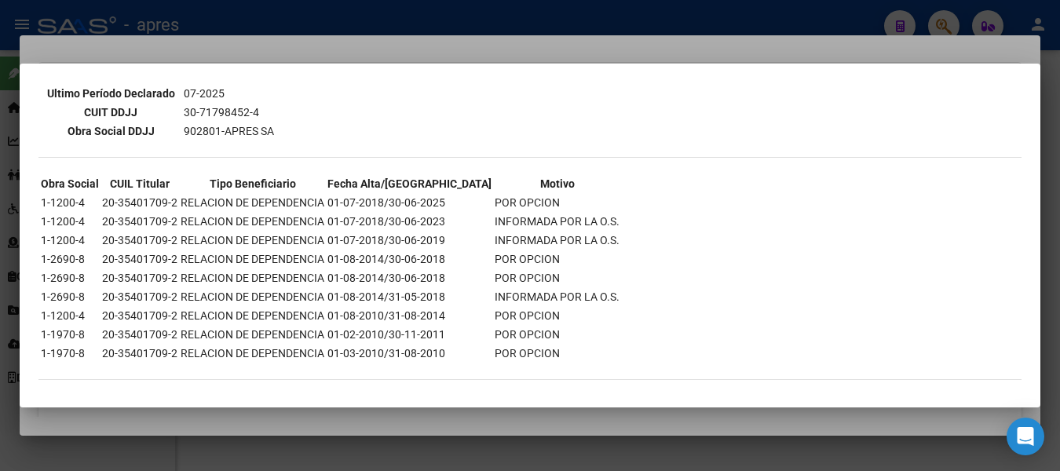
scroll to position [455, 0]
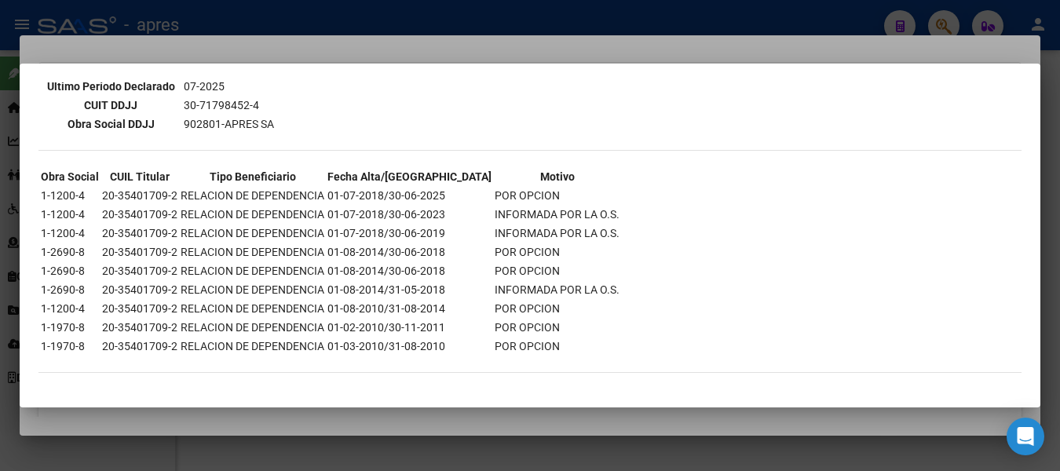
click at [548, 2] on div at bounding box center [530, 235] width 1060 height 471
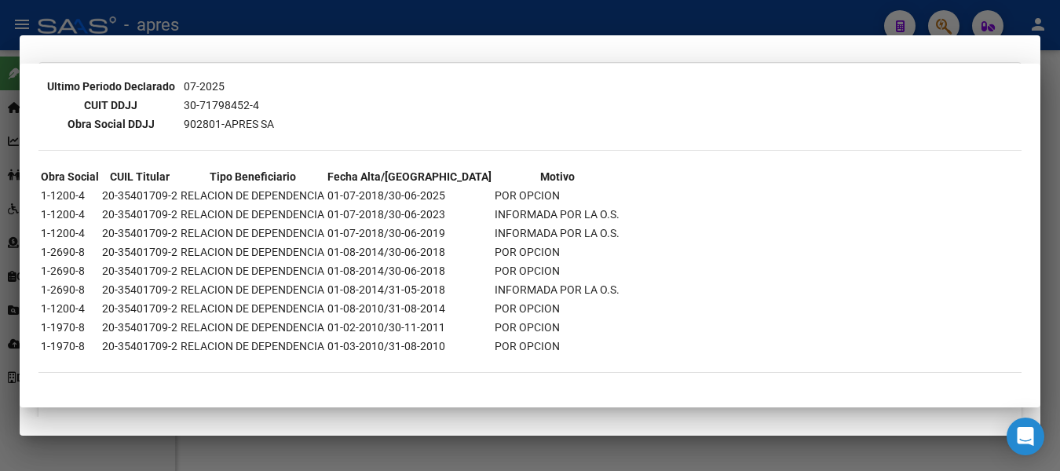
click at [548, 2] on div at bounding box center [530, 235] width 1060 height 471
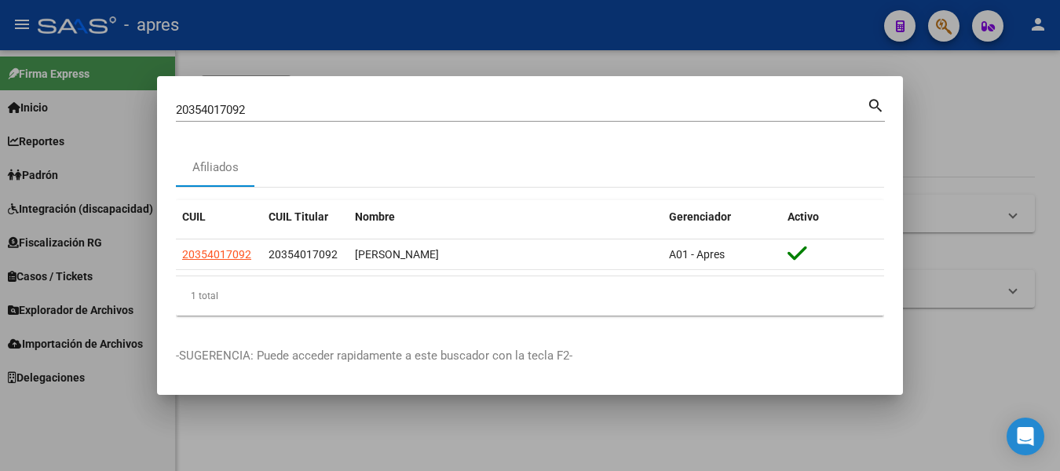
drag, startPoint x: 583, startPoint y: 99, endPoint x: -6, endPoint y: 25, distance: 594.3
click at [0, 25] on html "menu - apres person Firma Express Inicio Instructivos Contacto OS Reportes Padr…" at bounding box center [530, 235] width 1060 height 471
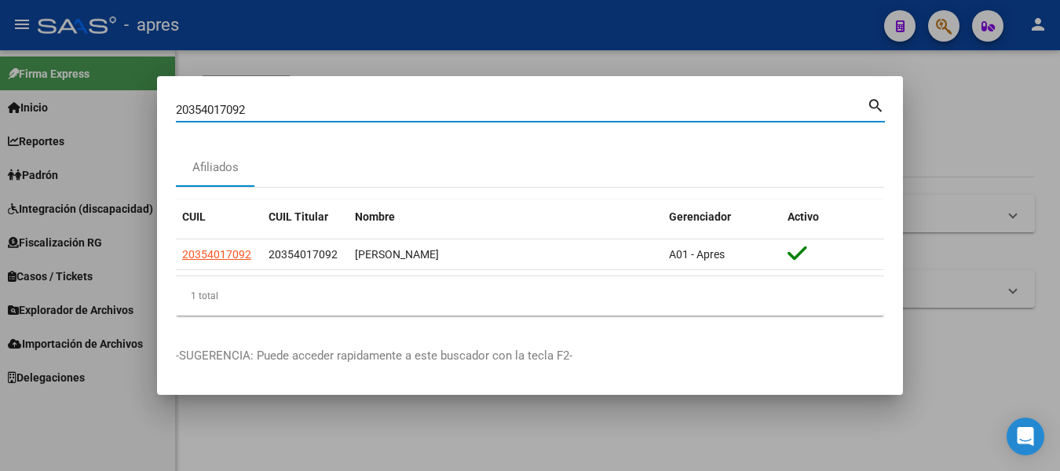
click at [284, 108] on input "20354017092" at bounding box center [521, 110] width 691 height 14
paste input "43053356"
click at [873, 108] on mat-icon "search" at bounding box center [876, 104] width 18 height 19
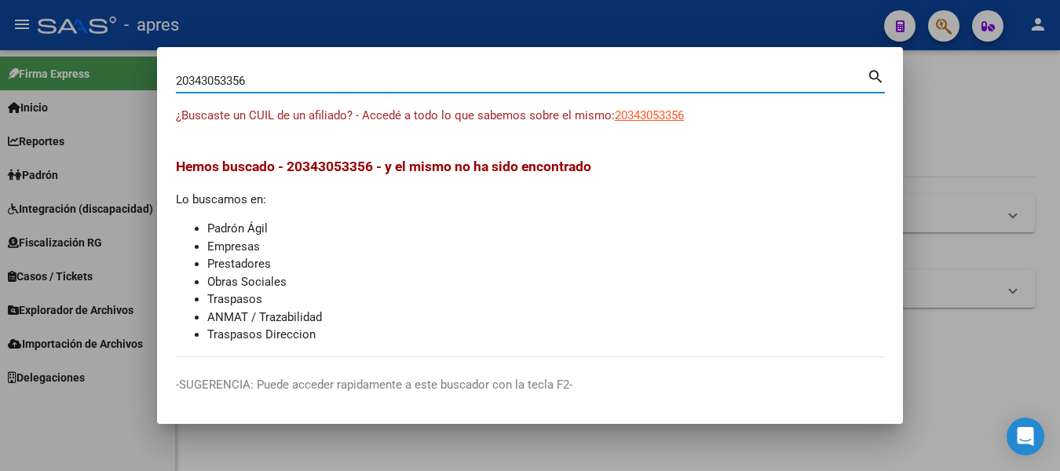
drag, startPoint x: 241, startPoint y: 79, endPoint x: 298, endPoint y: 78, distance: 56.5
click at [292, 78] on input "20343053356" at bounding box center [521, 81] width 691 height 14
drag, startPoint x: 185, startPoint y: 79, endPoint x: 82, endPoint y: 67, distance: 103.5
click at [82, 67] on div "2034305335 Buscar (apellido, dni, cuil, nro traspaso, cuit, obra social) search…" at bounding box center [530, 235] width 1060 height 471
type input "34305335"
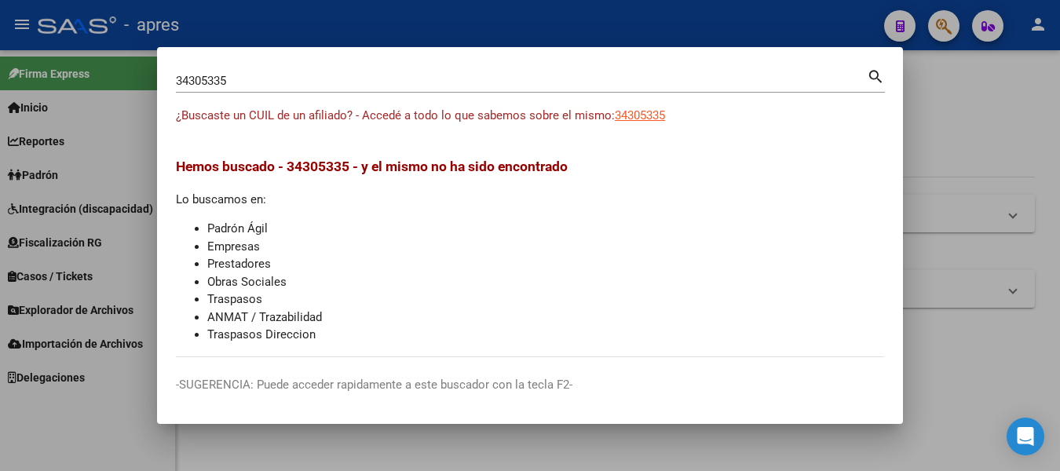
click at [875, 71] on mat-icon "search" at bounding box center [876, 75] width 18 height 19
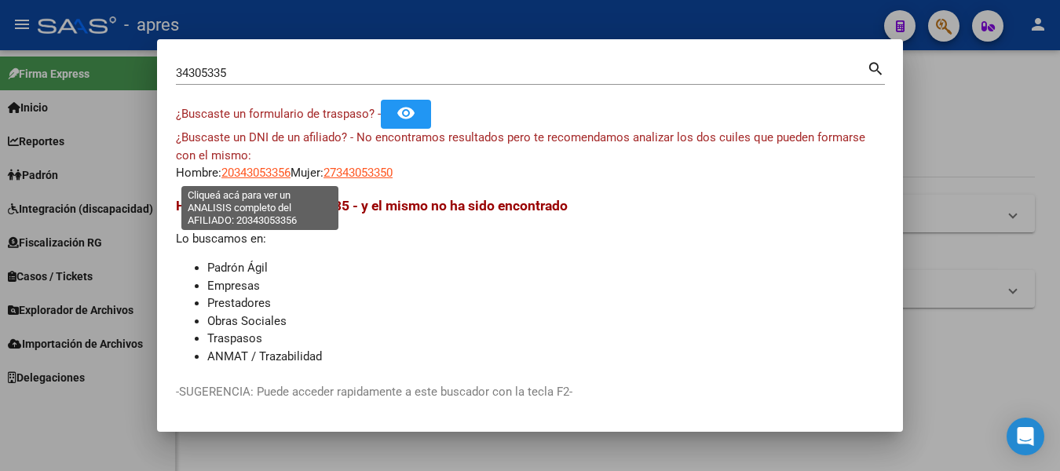
click at [274, 171] on span "20343053356" at bounding box center [255, 173] width 69 height 14
type textarea "20343053356"
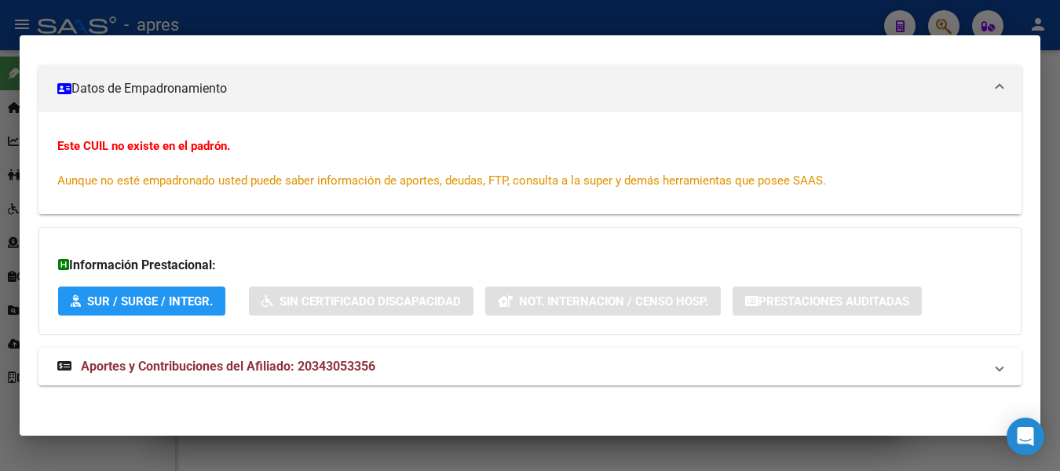
scroll to position [210, 0]
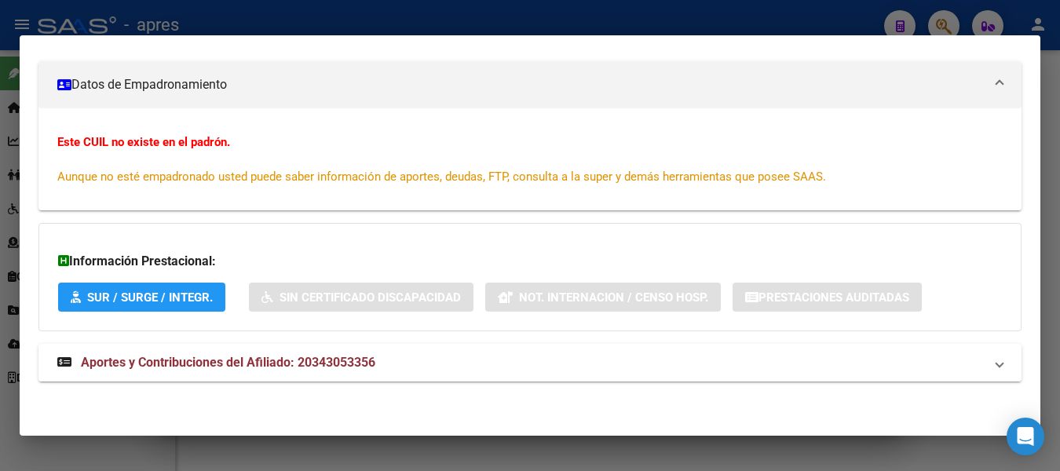
click at [261, 368] on span "Aportes y Contribuciones del Afiliado: 20343053356" at bounding box center [228, 362] width 294 height 15
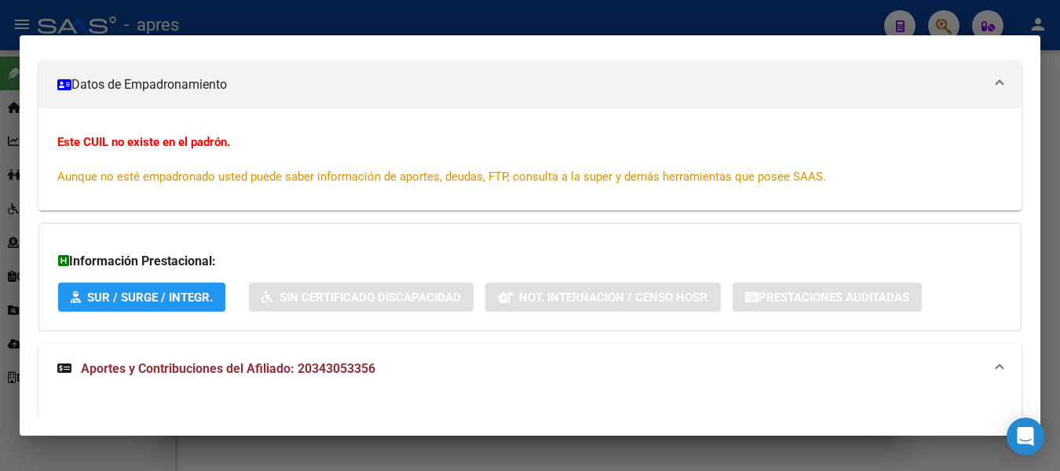
click at [262, 363] on span "Aportes y Contribuciones del Afiliado: 20343053356" at bounding box center [228, 368] width 294 height 15
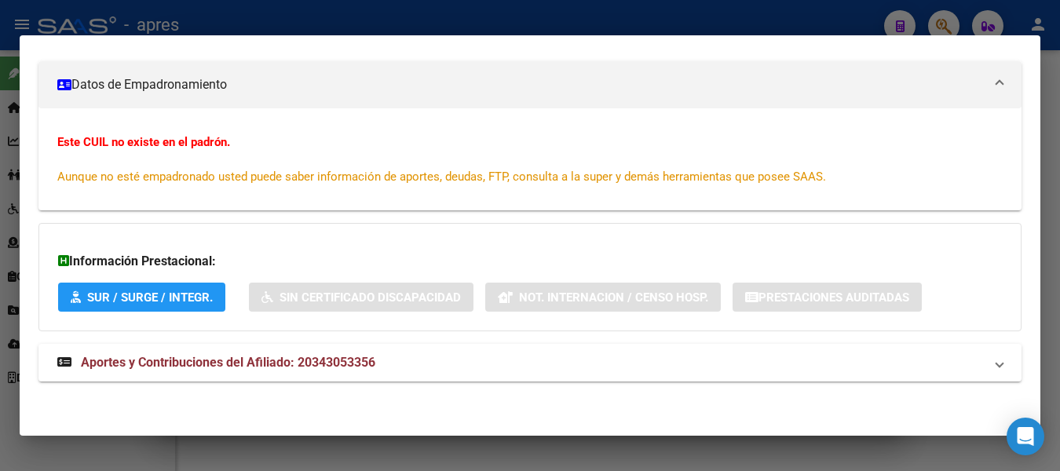
click at [540, 13] on div at bounding box center [530, 235] width 1060 height 471
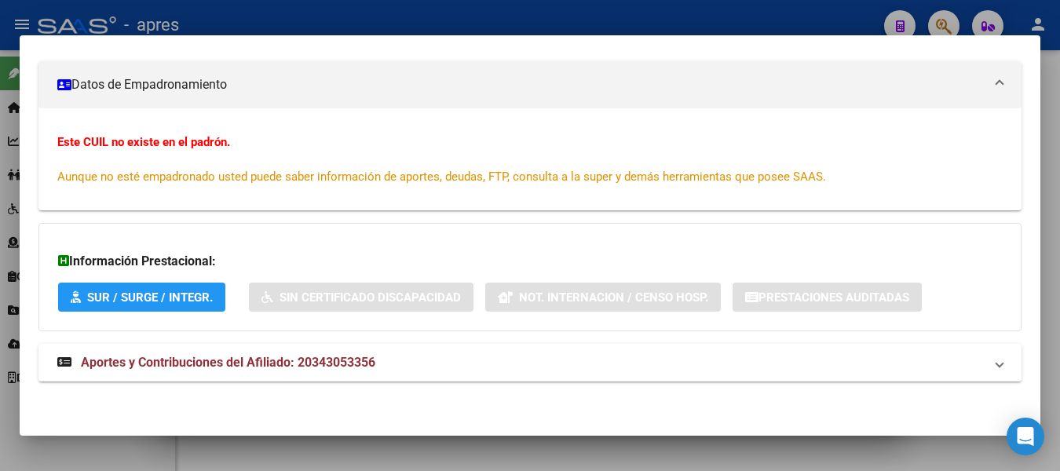
click at [540, 13] on div at bounding box center [530, 235] width 1060 height 471
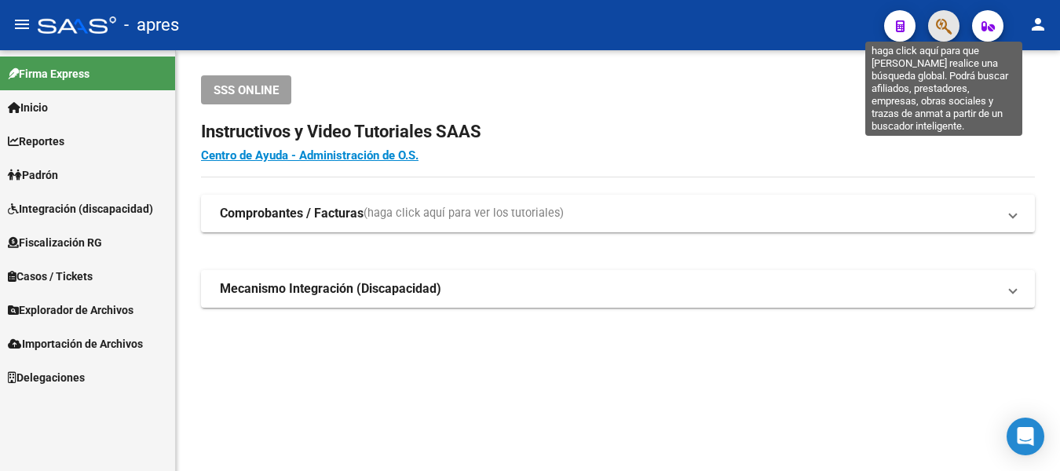
click at [937, 32] on icon "button" at bounding box center [944, 26] width 16 height 18
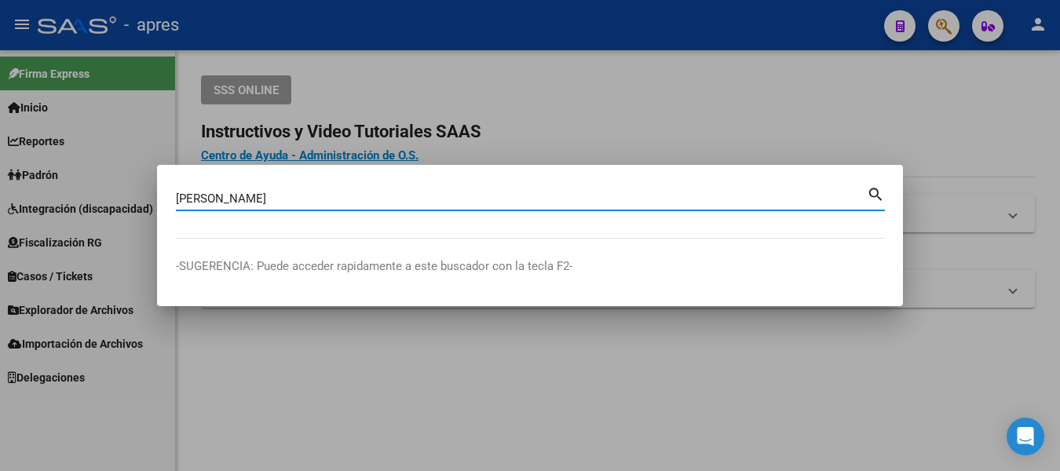
type input "[PERSON_NAME]"
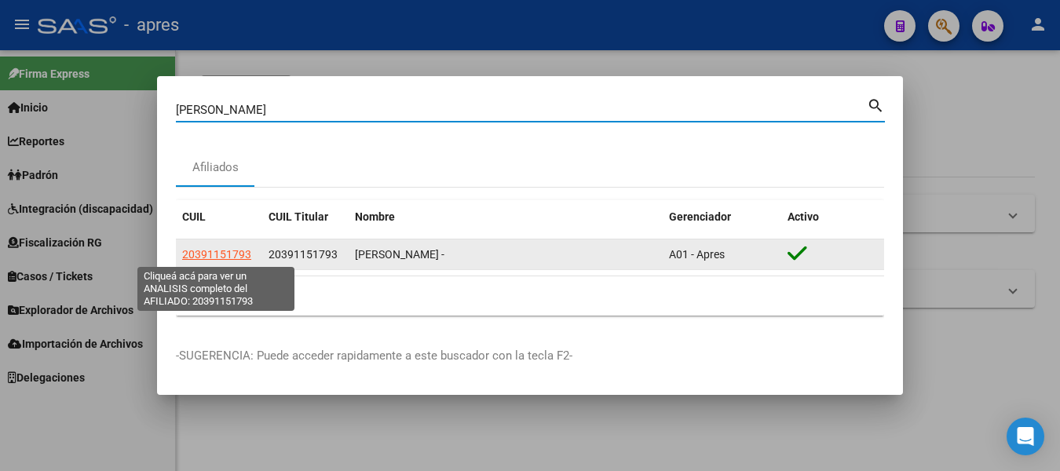
click at [232, 246] on app-link-go-to "20391151793" at bounding box center [216, 255] width 69 height 18
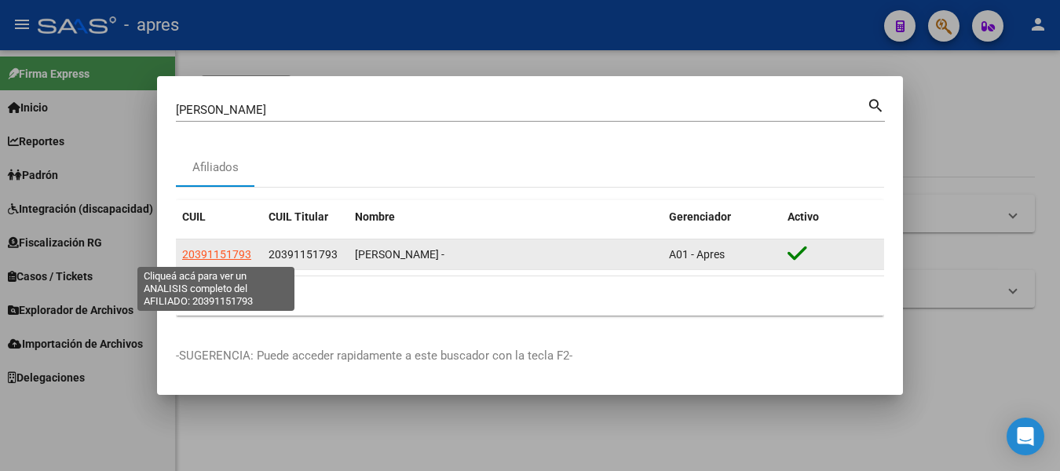
click at [236, 257] on span "20391151793" at bounding box center [216, 254] width 69 height 13
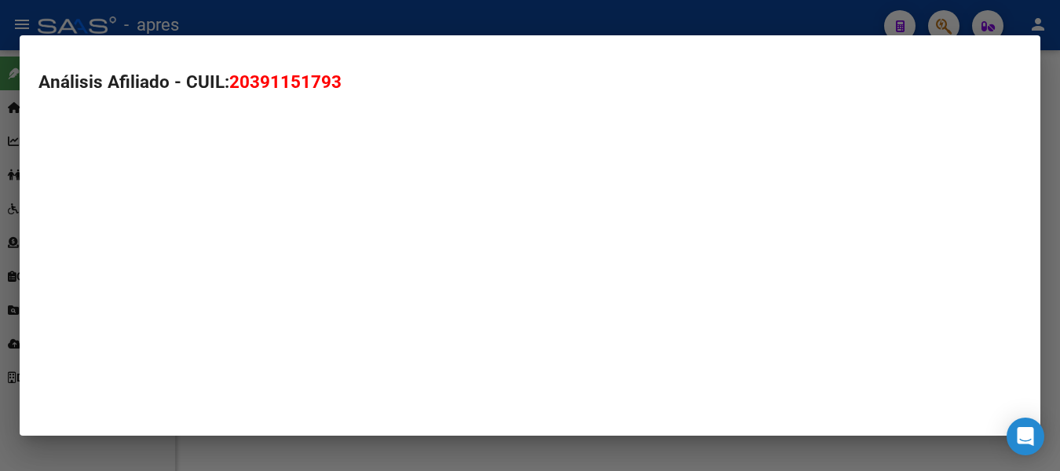
type textarea "20391151793"
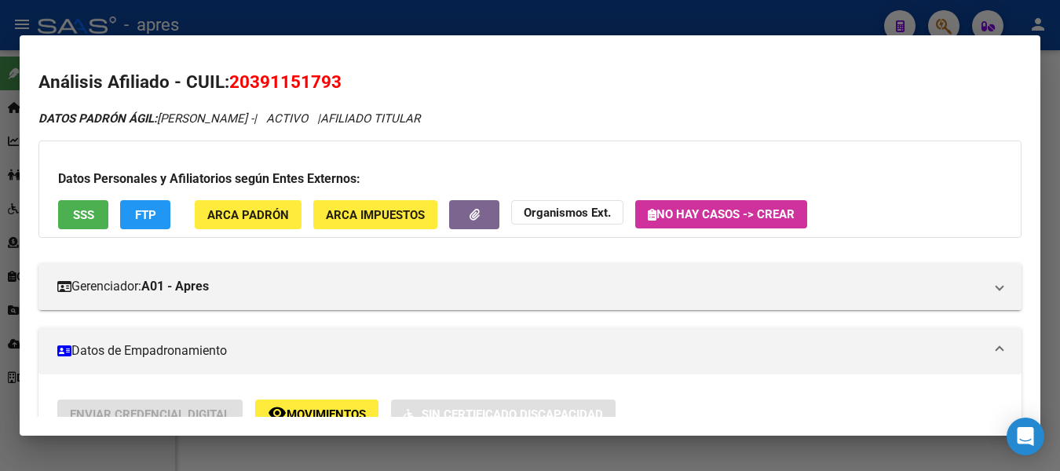
click at [68, 213] on button "SSS" at bounding box center [83, 214] width 50 height 29
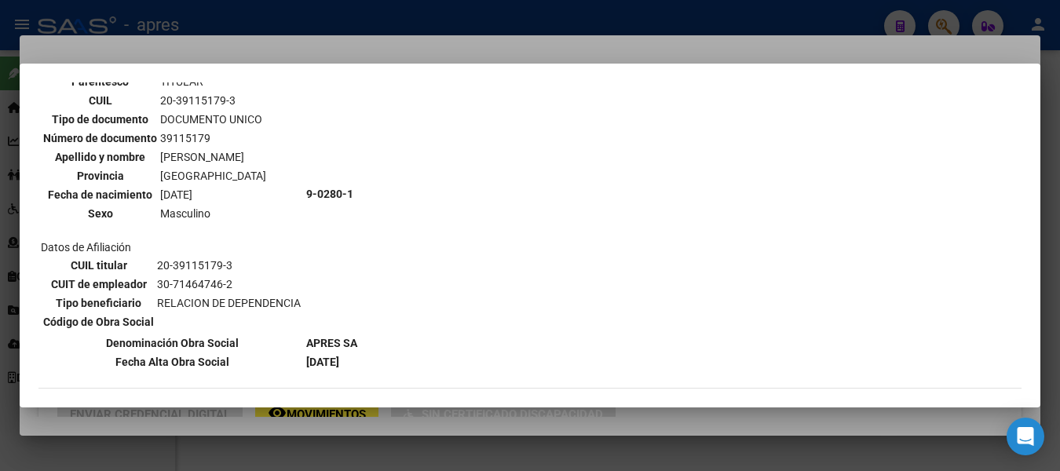
scroll to position [236, 0]
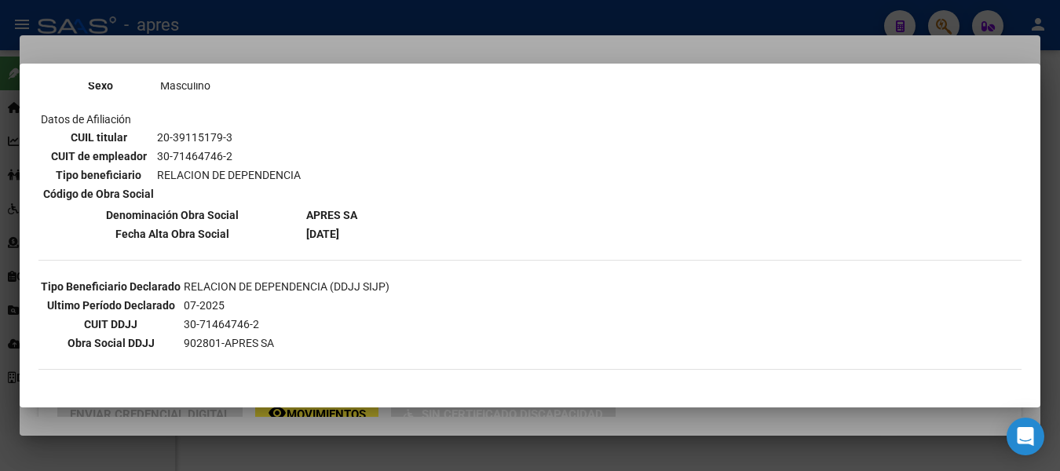
click at [614, 24] on div at bounding box center [530, 235] width 1060 height 471
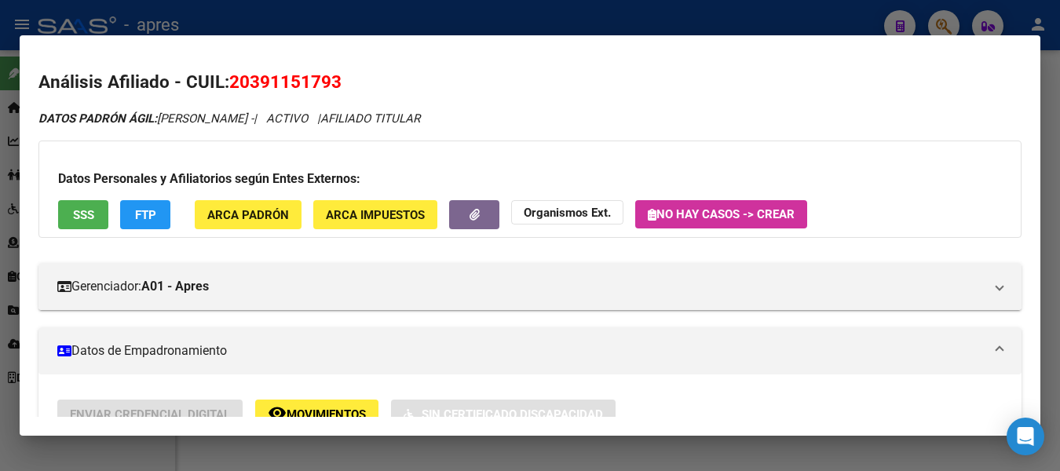
drag, startPoint x: 747, startPoint y: 5, endPoint x: 826, endPoint y: 39, distance: 86.2
click at [748, 5] on div at bounding box center [530, 235] width 1060 height 471
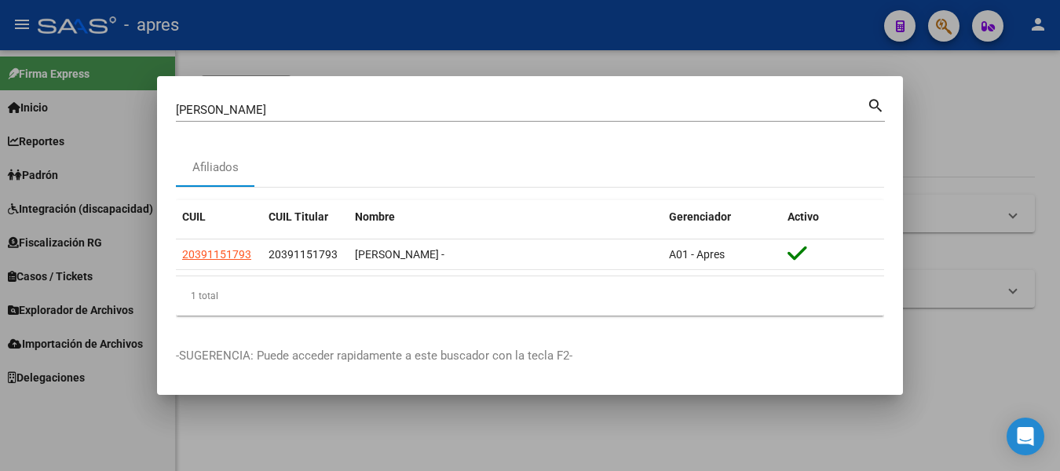
drag, startPoint x: 661, startPoint y: 100, endPoint x: -6, endPoint y: 60, distance: 668.6
click at [0, 60] on html "menu - apres person Firma Express Inicio Instructivos Contacto OS Reportes Padr…" at bounding box center [530, 235] width 1060 height 471
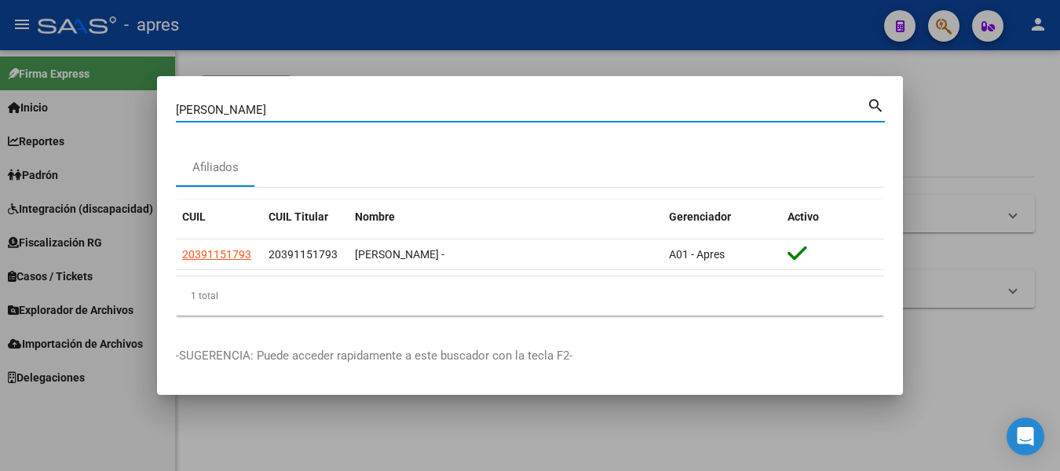
drag, startPoint x: 371, startPoint y: 110, endPoint x: -6, endPoint y: 56, distance: 381.5
click at [0, 56] on html "menu - apres person Firma Express Inicio Instructivos Contacto OS Reportes Padr…" at bounding box center [530, 235] width 1060 height 471
paste input "46642432"
type input "46642432"
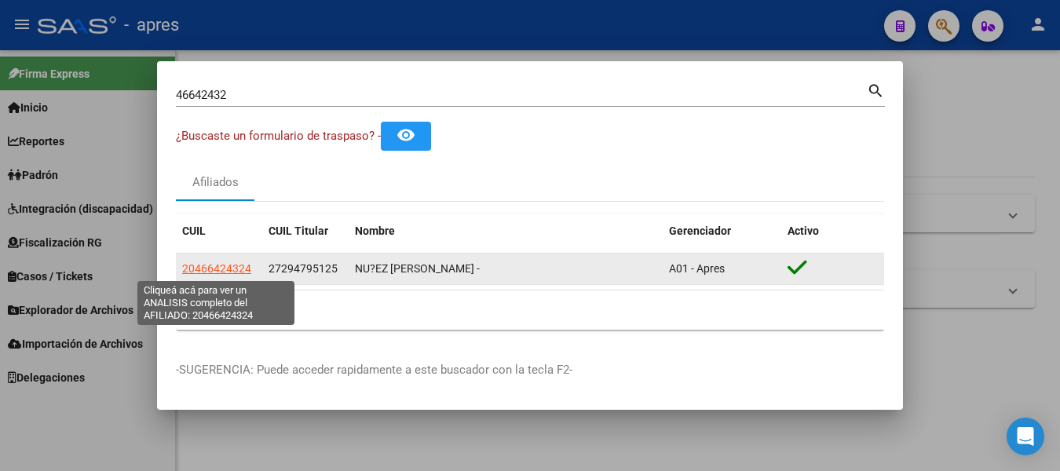
click at [228, 265] on span "20466424324" at bounding box center [216, 268] width 69 height 13
type textarea "20466424324"
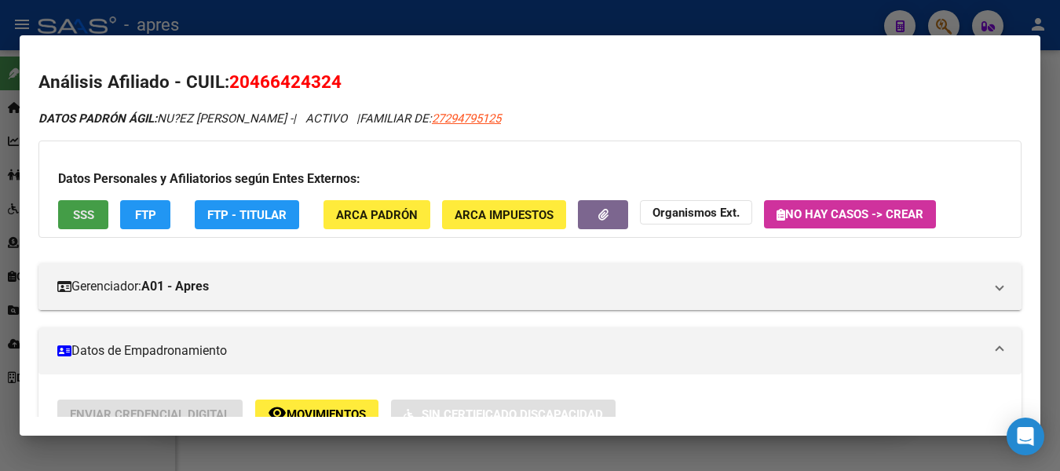
click at [80, 210] on span "SSS" at bounding box center [83, 215] width 21 height 14
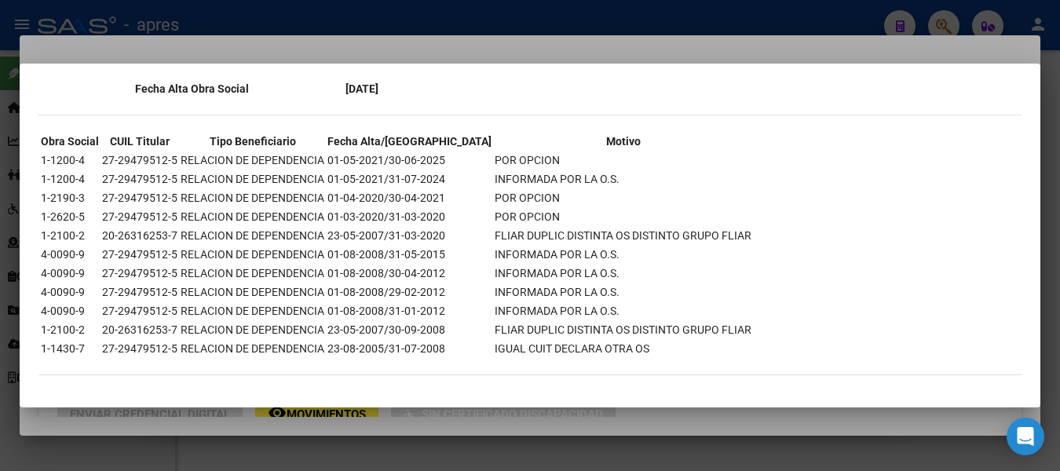
scroll to position [862, 0]
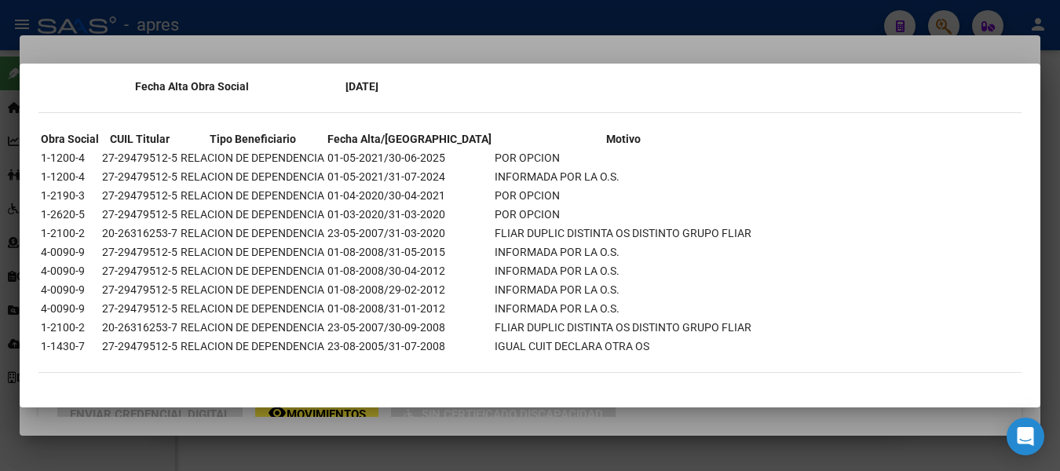
click at [543, 13] on div at bounding box center [530, 235] width 1060 height 471
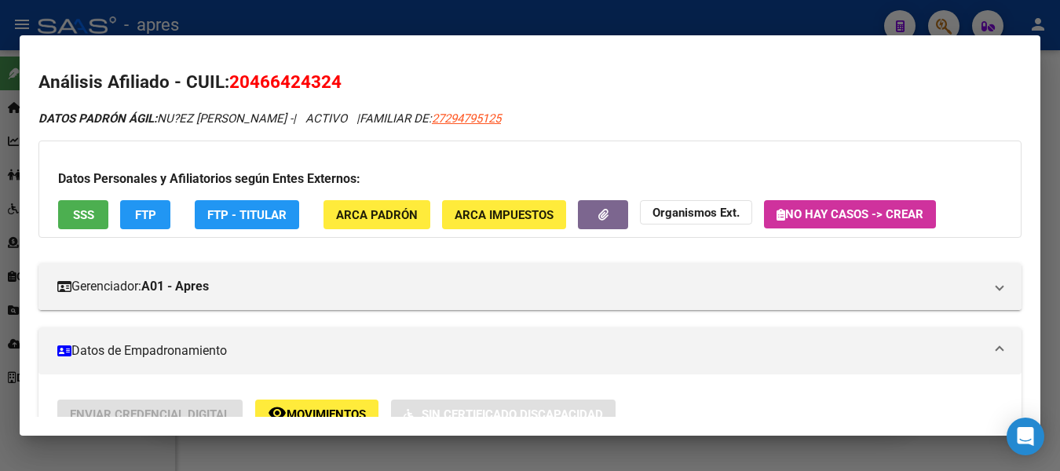
click at [543, 13] on div at bounding box center [530, 235] width 1060 height 471
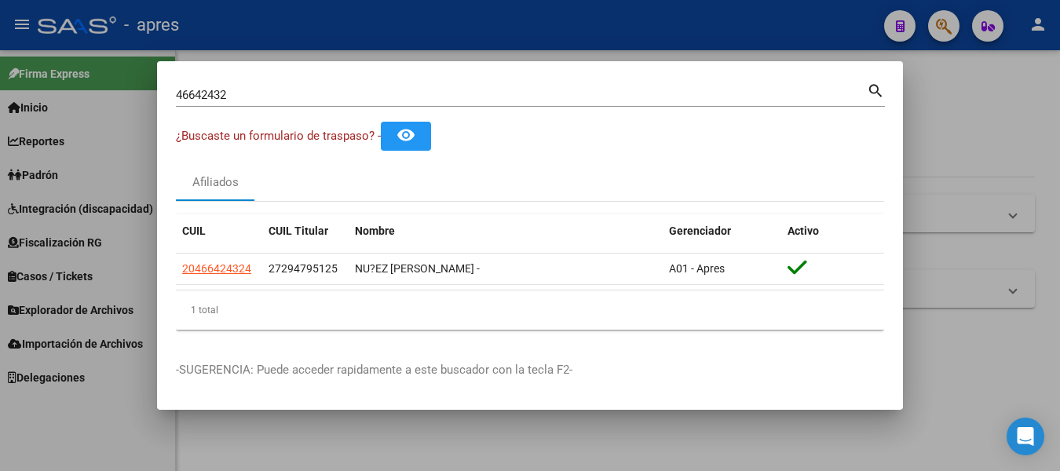
drag, startPoint x: 426, startPoint y: 89, endPoint x: -6, endPoint y: 82, distance: 432.7
click at [0, 82] on html "menu - apres person Firma Express Inicio Instructivos Contacto OS Reportes Padr…" at bounding box center [530, 235] width 1060 height 471
click at [249, 83] on div "46642432 Buscar (apellido, dni, [PERSON_NAME], [PERSON_NAME], cuit, obra social)" at bounding box center [521, 95] width 691 height 24
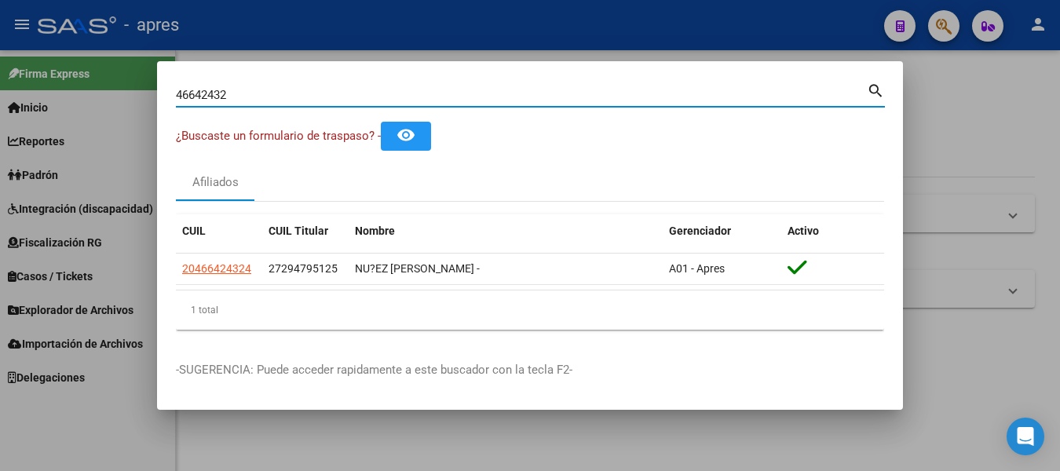
click at [249, 83] on div "46642432 Buscar (apellido, dni, [PERSON_NAME], [PERSON_NAME], cuit, obra social)" at bounding box center [521, 95] width 691 height 24
type input "4"
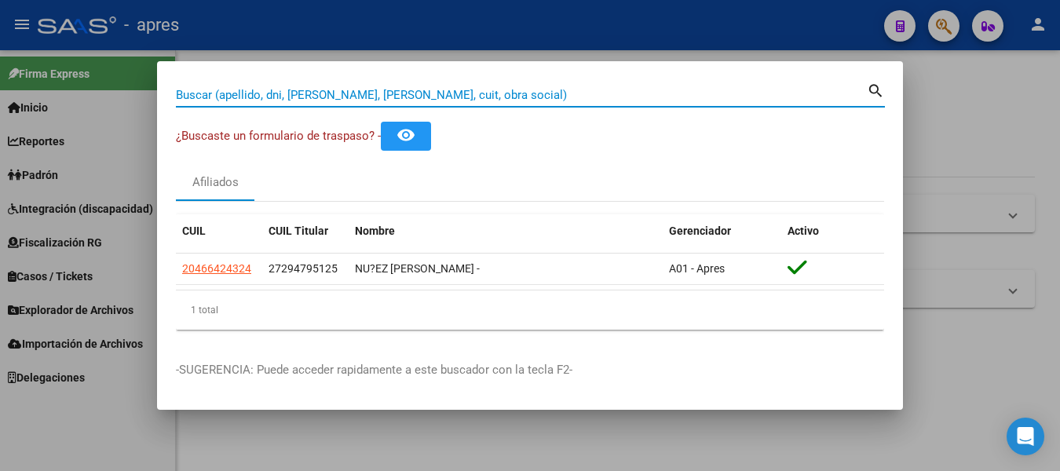
paste input "27384398486"
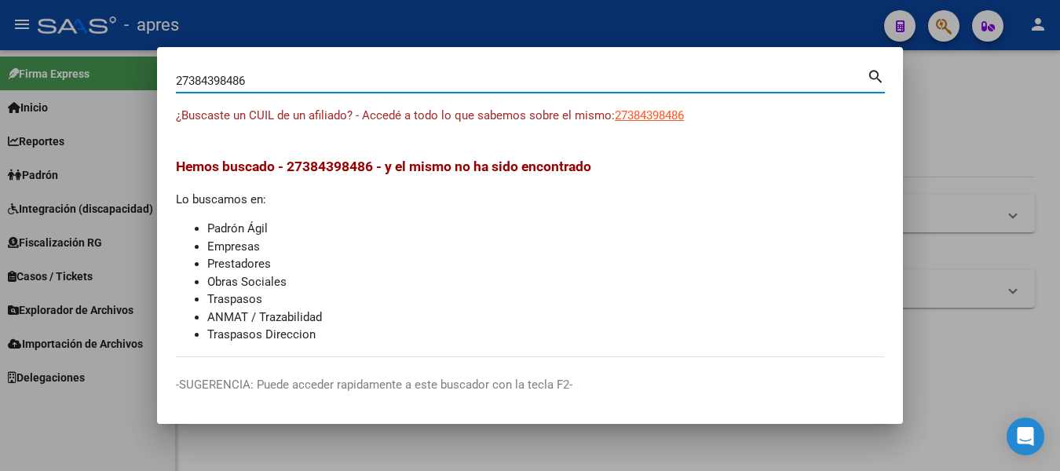
drag, startPoint x: 383, startPoint y: 84, endPoint x: -6, endPoint y: 51, distance: 390.9
click at [0, 51] on html "menu - apres person Firma Express Inicio Instructivos Contacto OS Reportes Padr…" at bounding box center [530, 235] width 1060 height 471
paste input "[PERSON_NAME]"
type input "[PERSON_NAME]"
